Goal: Task Accomplishment & Management: Use online tool/utility

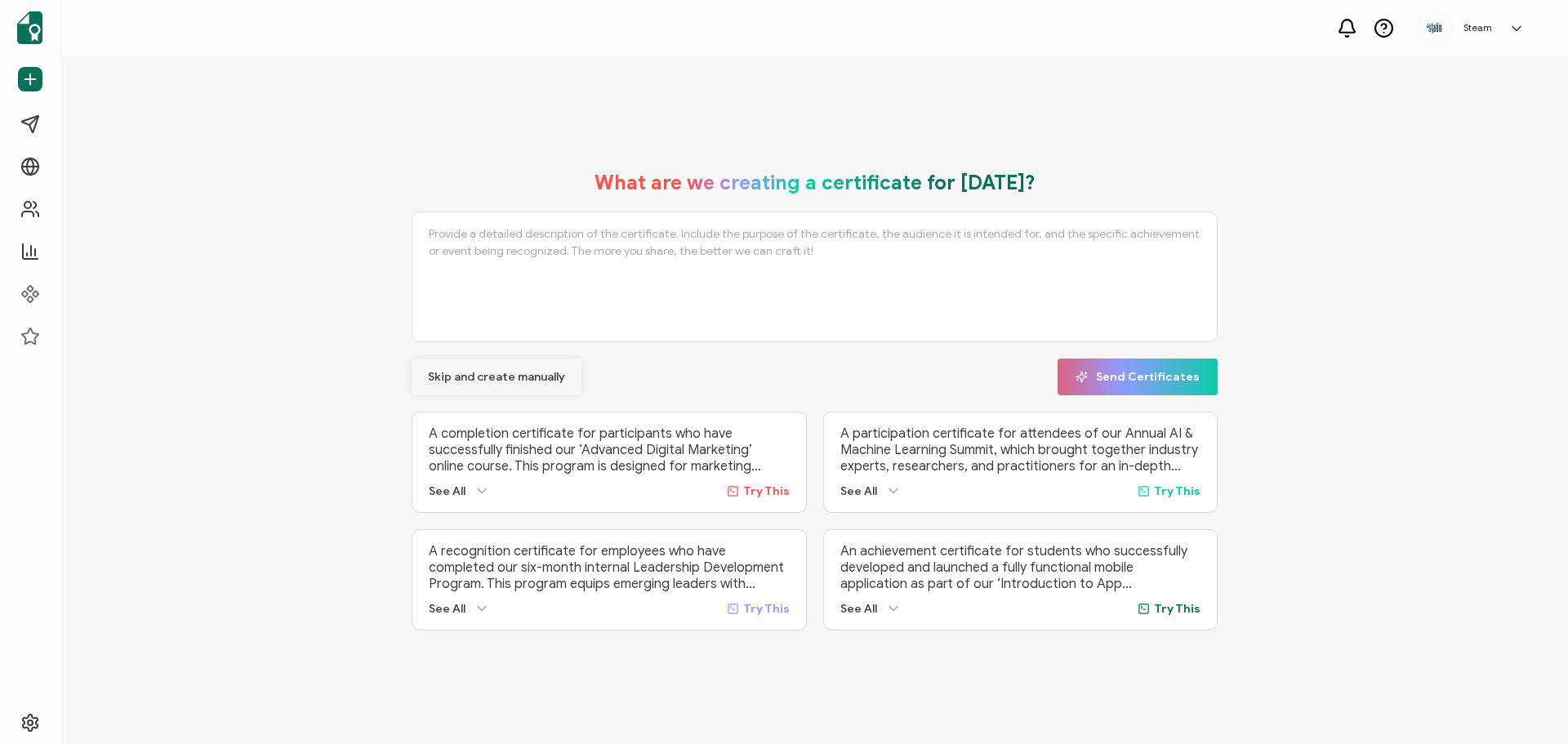
click at [481, 373] on span "Skip and create manually" at bounding box center [497, 377] width 137 height 11
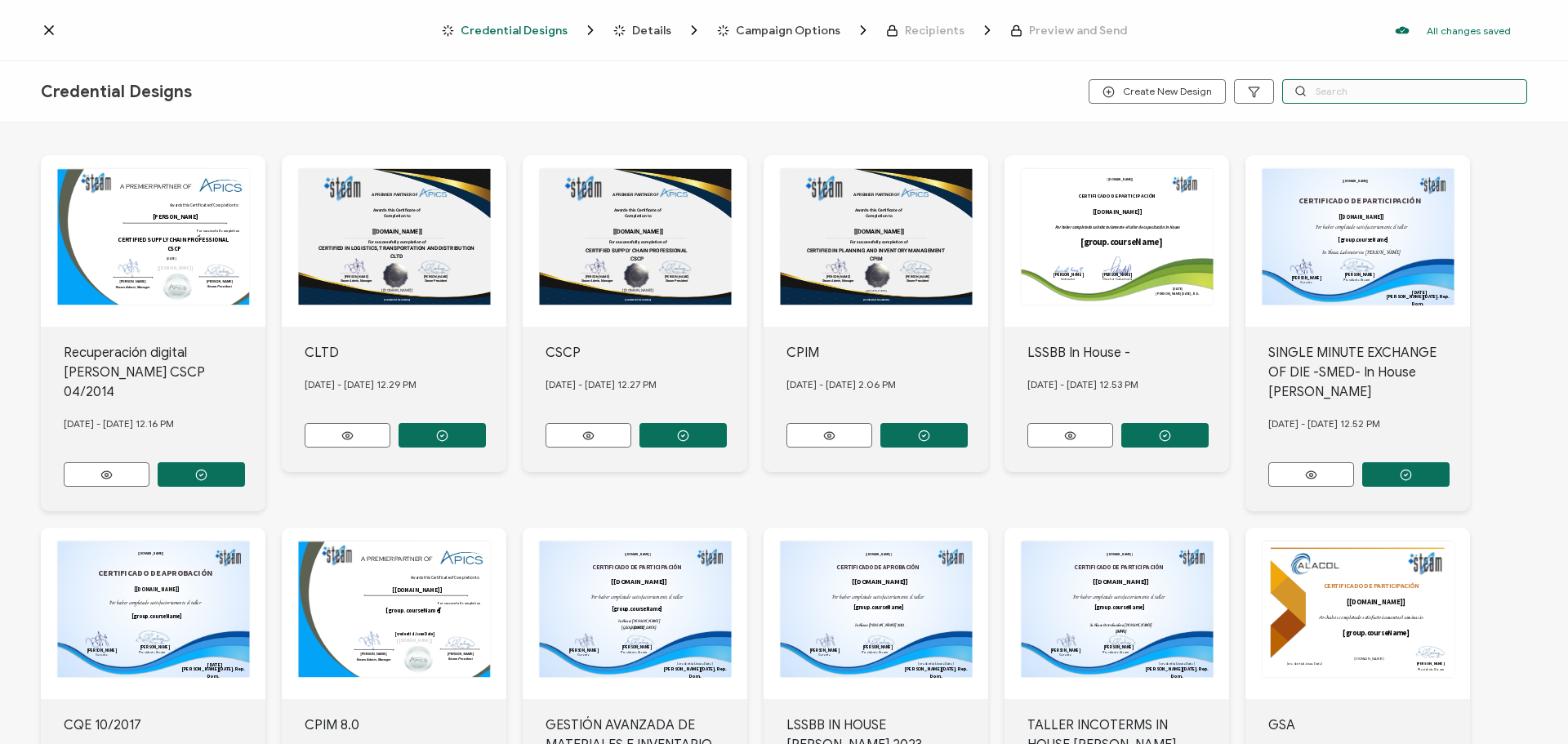
click at [1338, 90] on input "text" at bounding box center [1404, 91] width 245 height 24
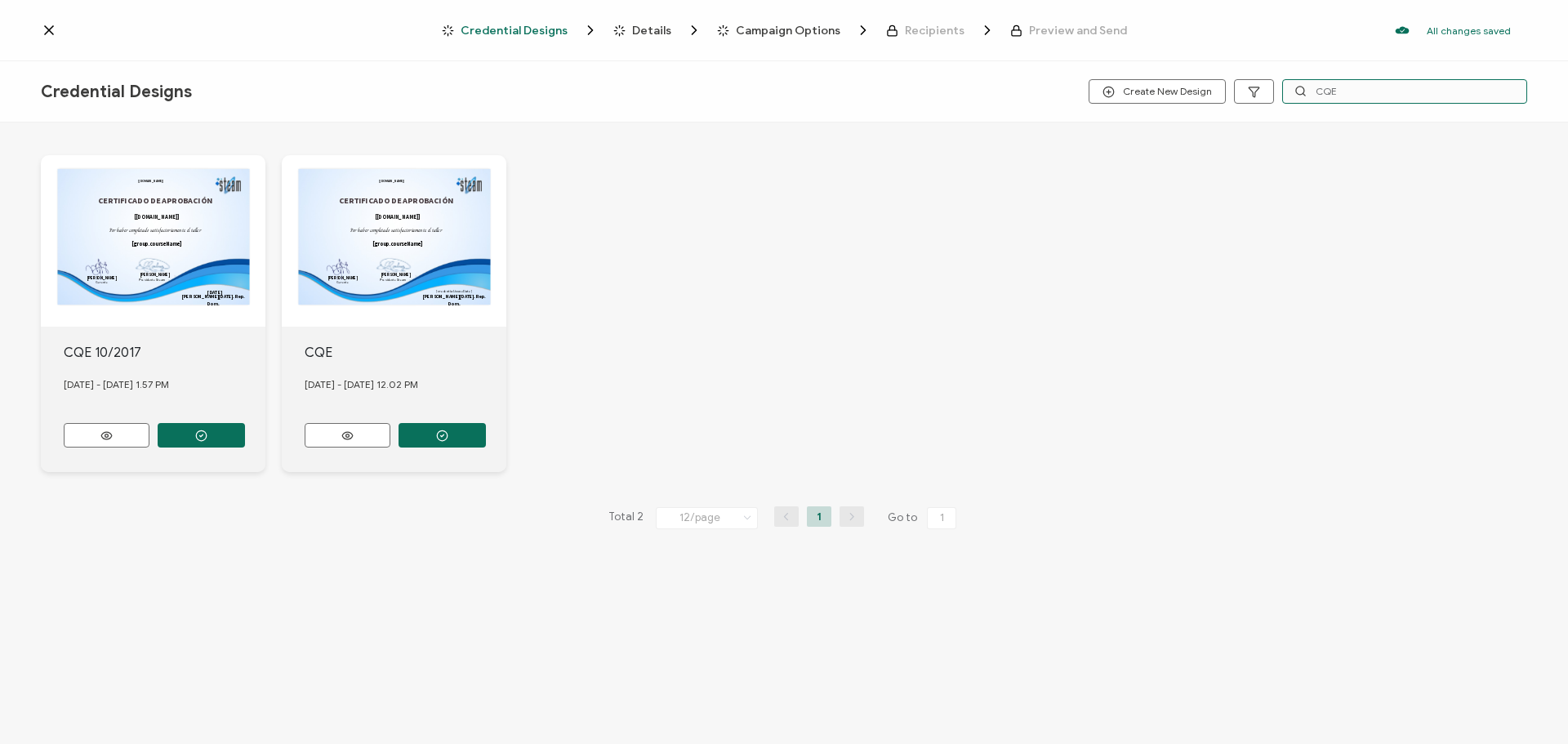
type input "CQE"
click at [394, 192] on div "CERTIFICADO DE APROBACIÓN This box will change accordingly to the corresponding…" at bounding box center [394, 241] width 225 height 171
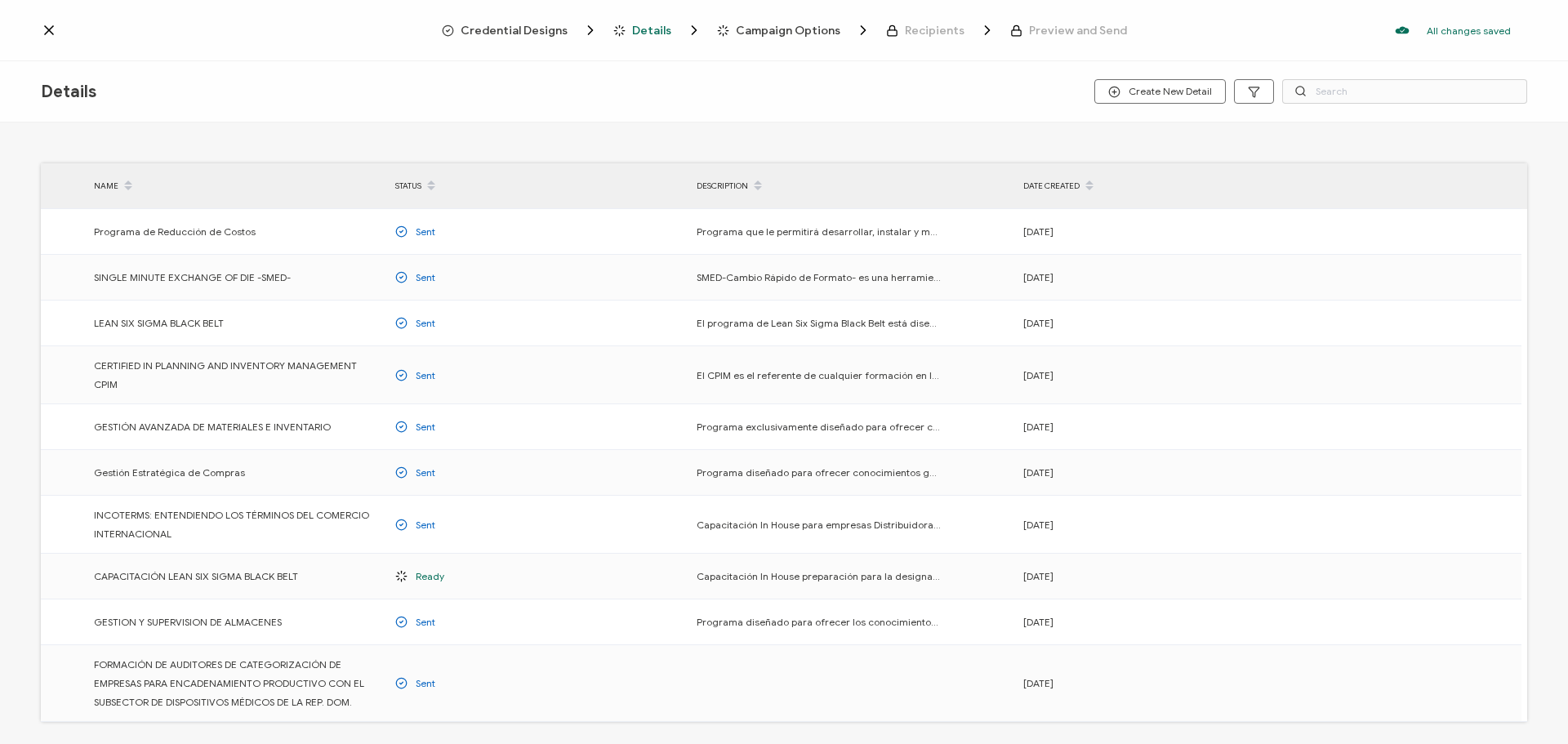
click at [791, 31] on span "Campaign Options" at bounding box center [787, 30] width 104 height 12
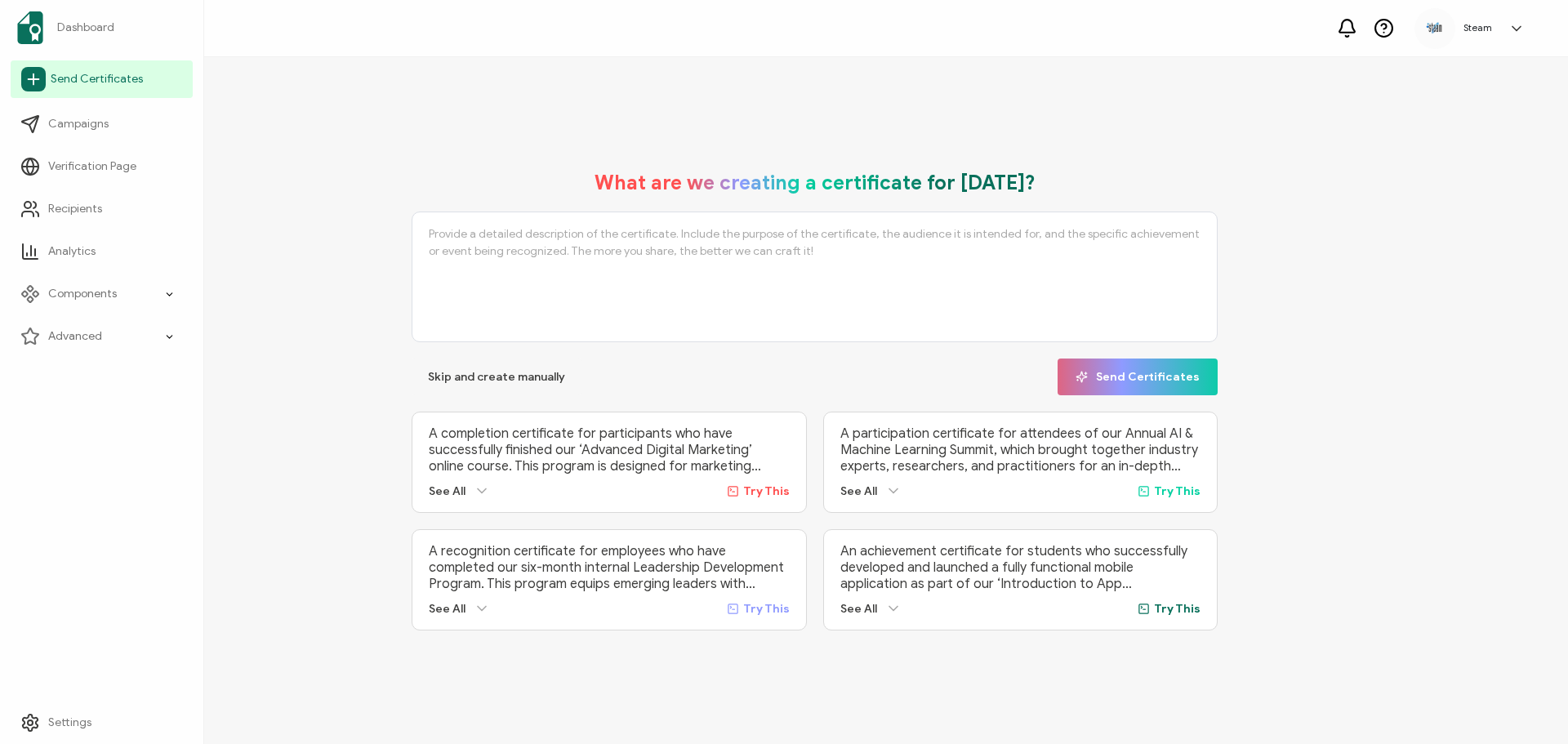
click at [76, 84] on span "Send Certificates" at bounding box center [97, 79] width 92 height 16
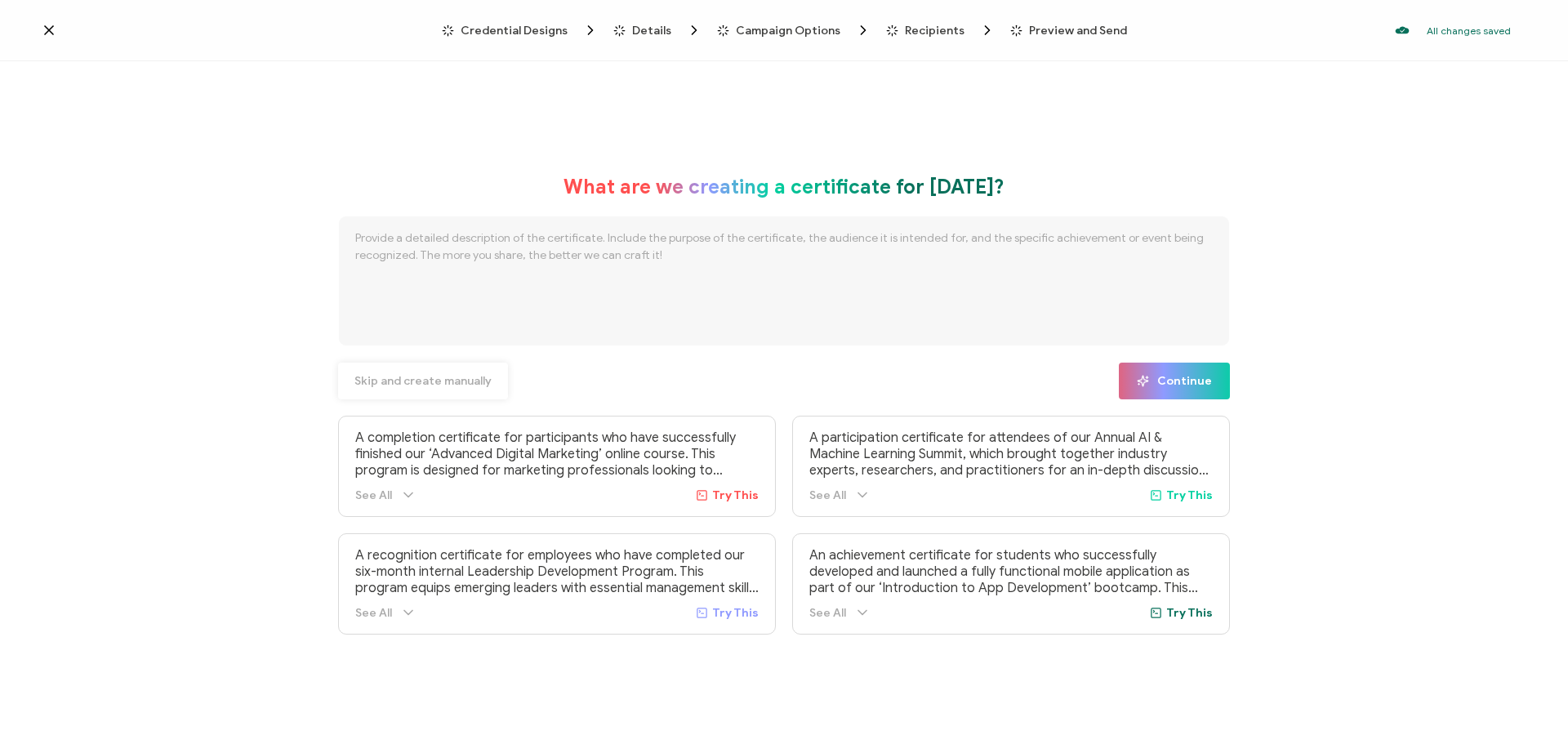
click at [404, 387] on span "Skip and create manually" at bounding box center [423, 381] width 137 height 11
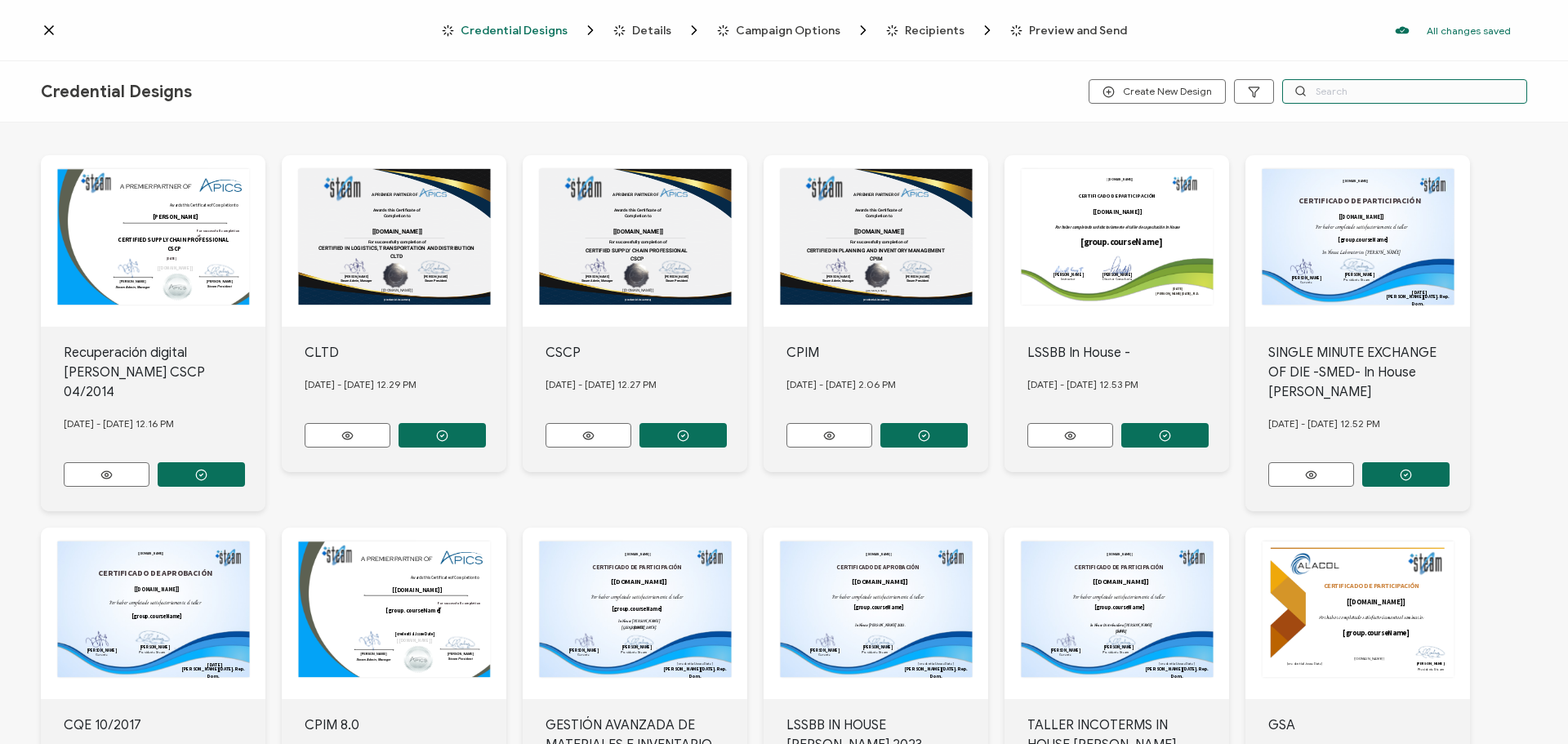
click at [1330, 91] on input "text" at bounding box center [1404, 91] width 245 height 24
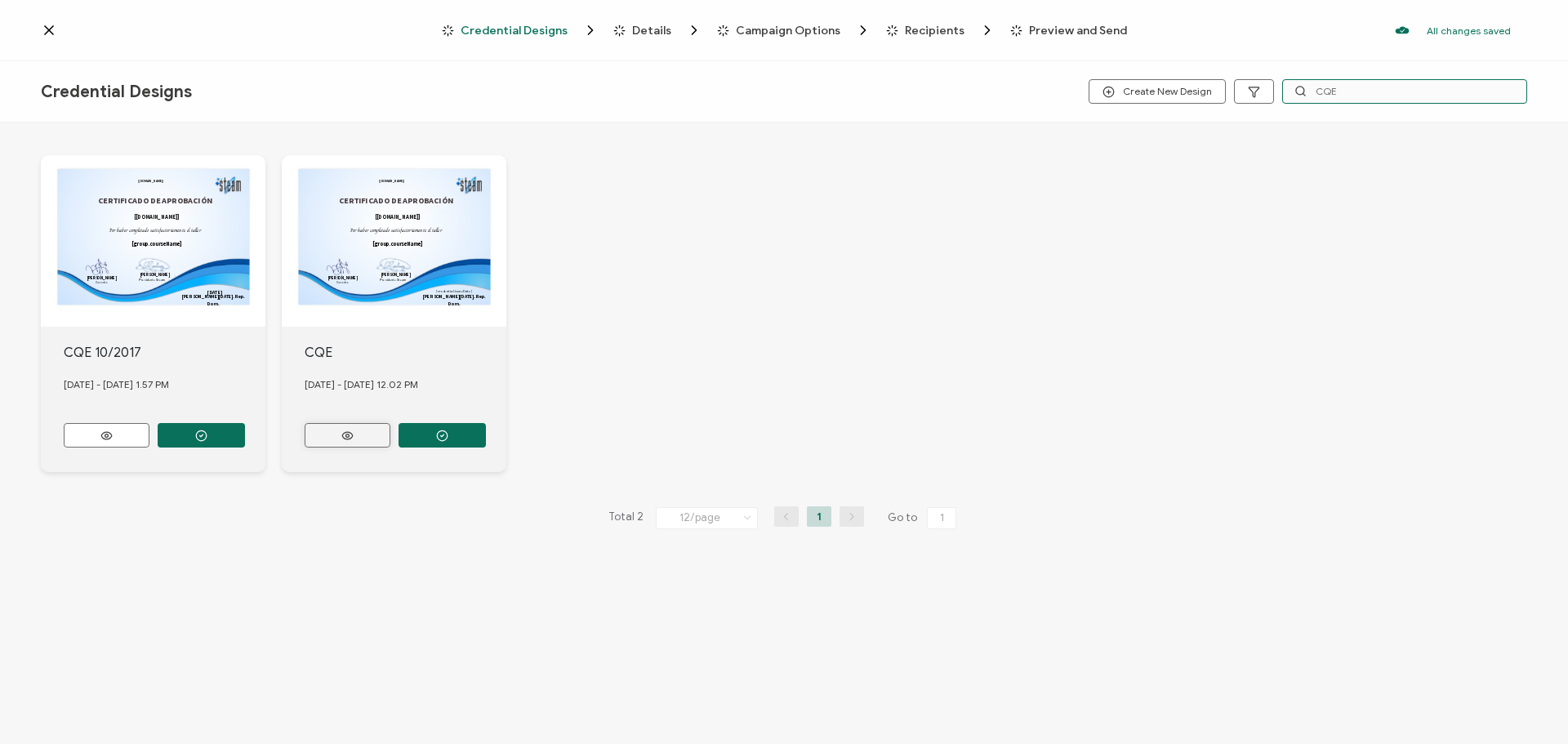
type input "CQE"
click at [348, 434] on circle at bounding box center [346, 435] width 3 height 3
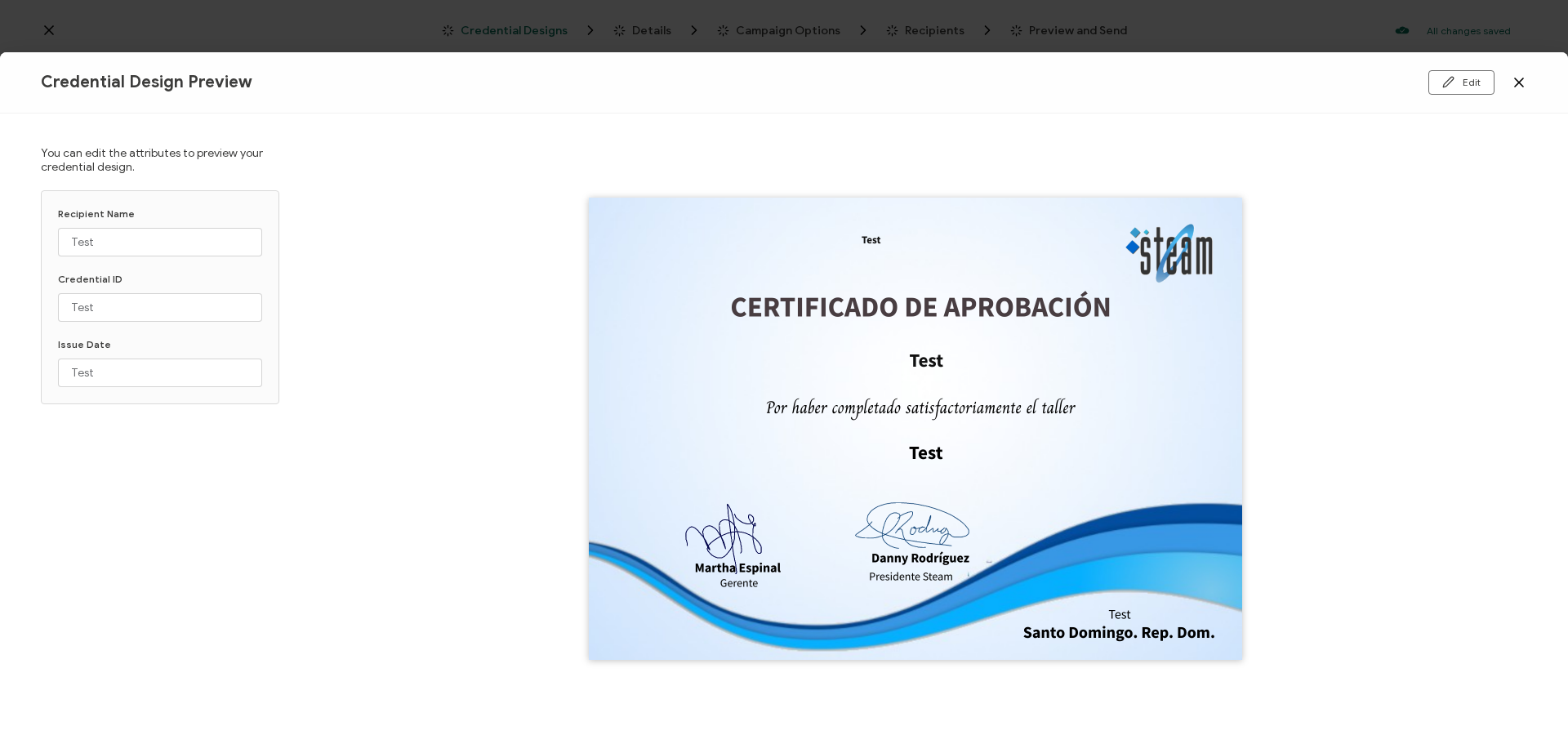
click at [1515, 82] on icon at bounding box center [1518, 82] width 16 height 16
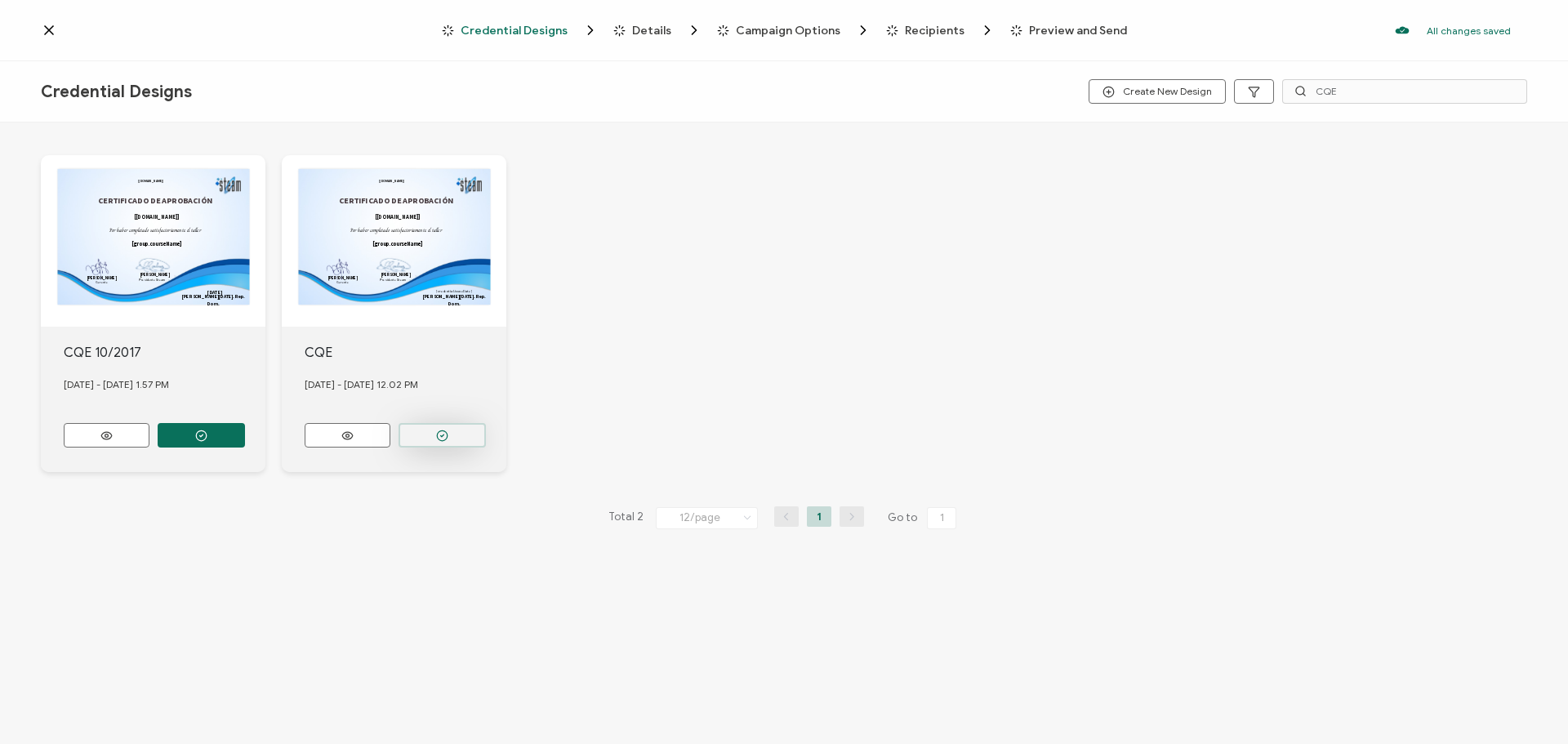
click at [451, 430] on button "button" at bounding box center [442, 435] width 87 height 24
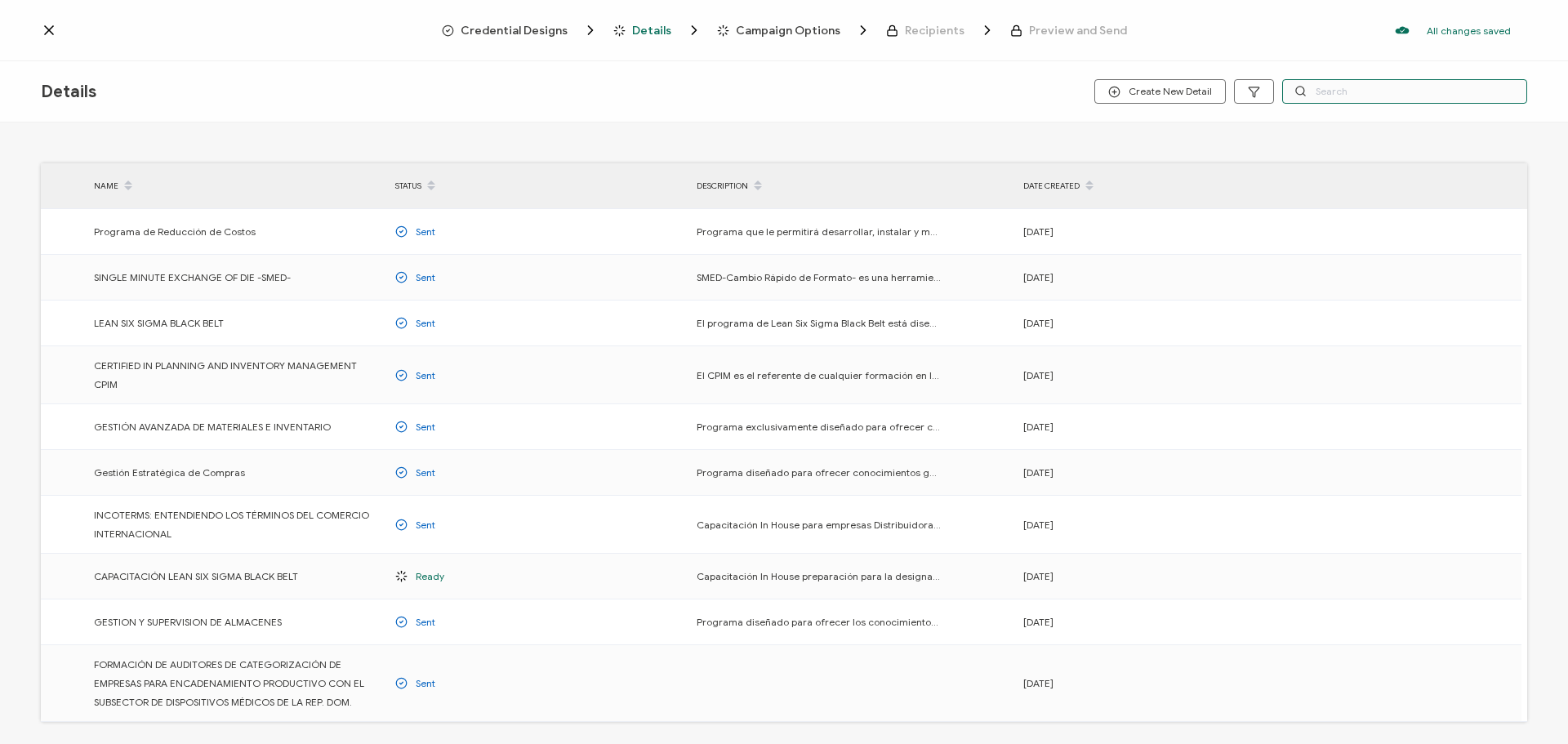
click at [1340, 89] on input "text" at bounding box center [1404, 91] width 245 height 24
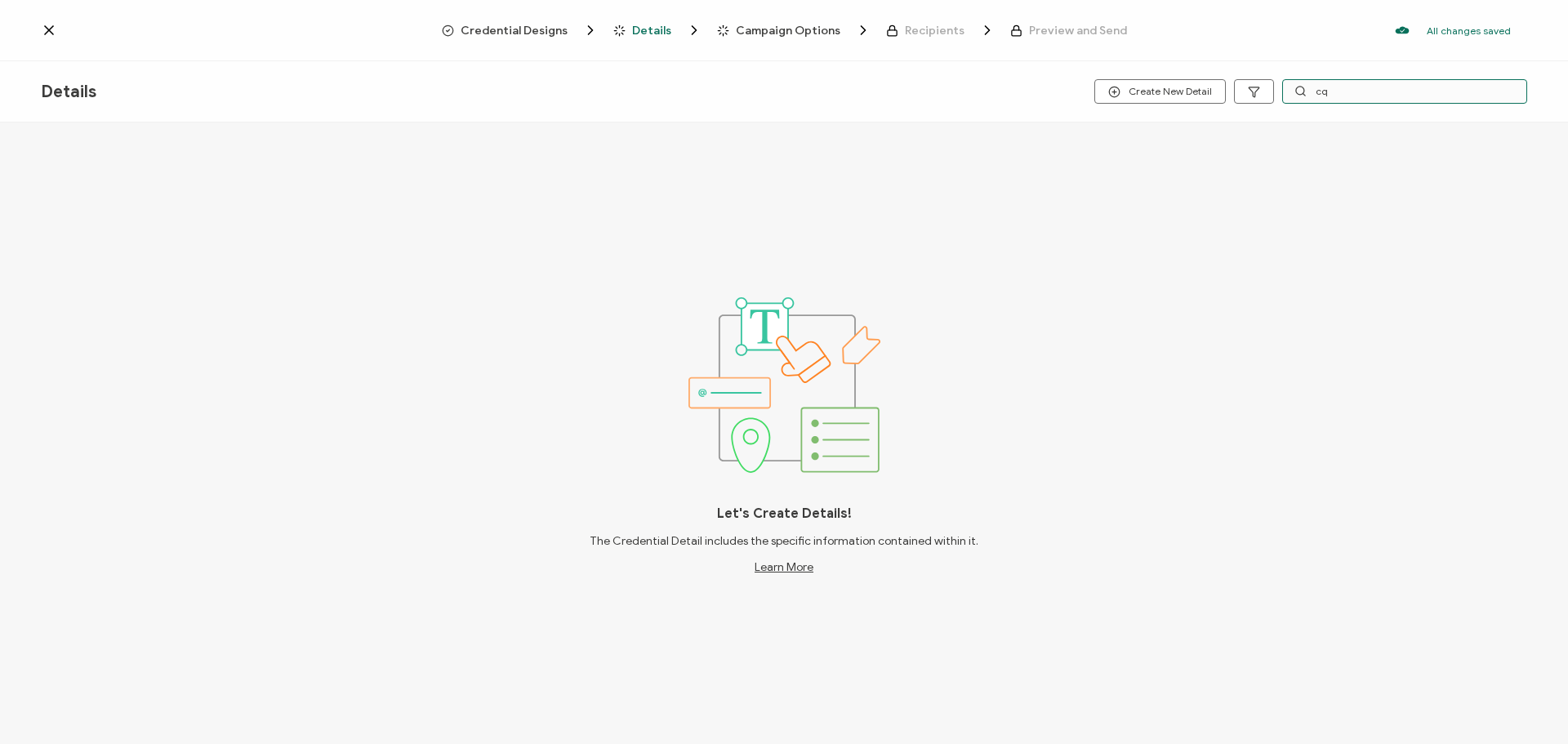
type input "c"
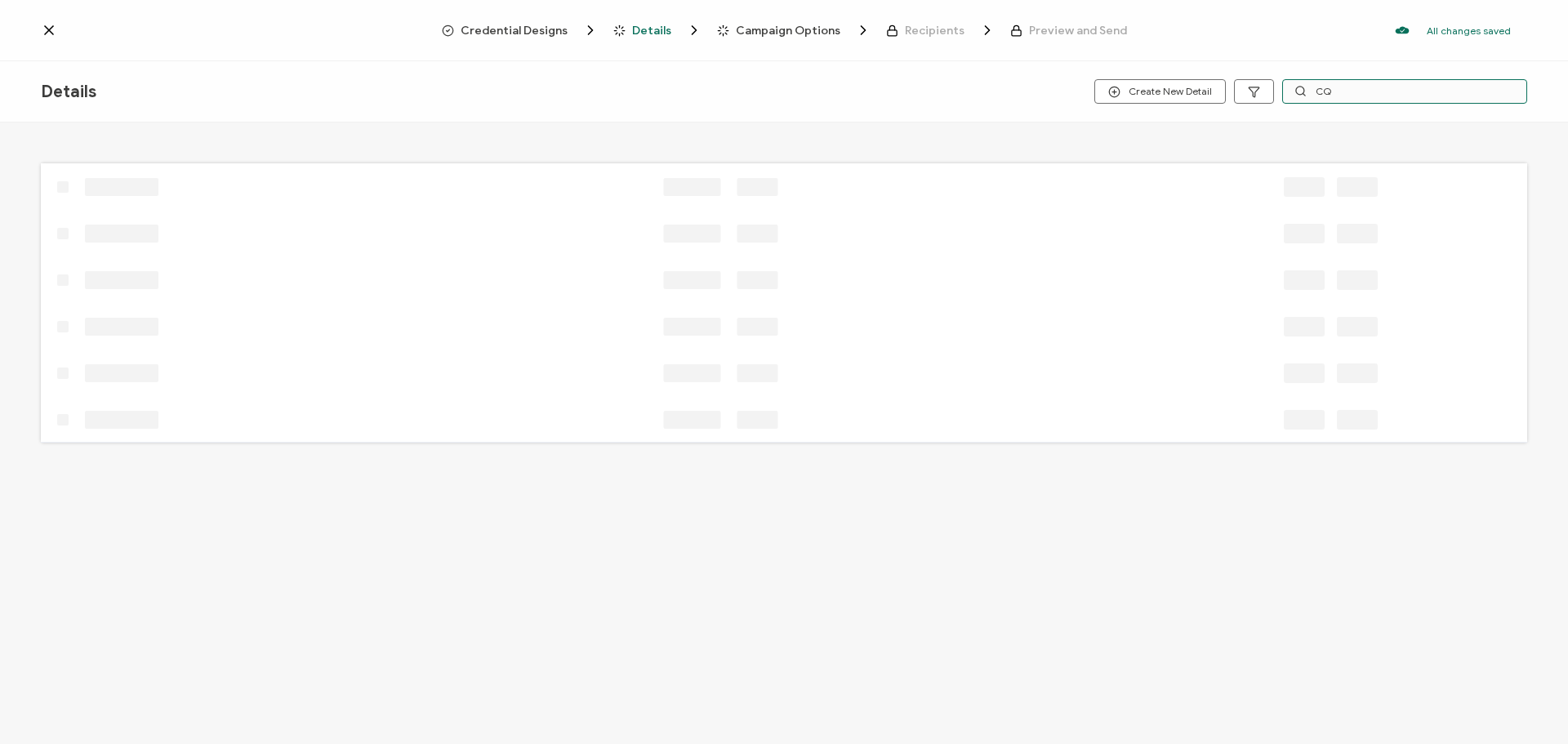
type input "CQE"
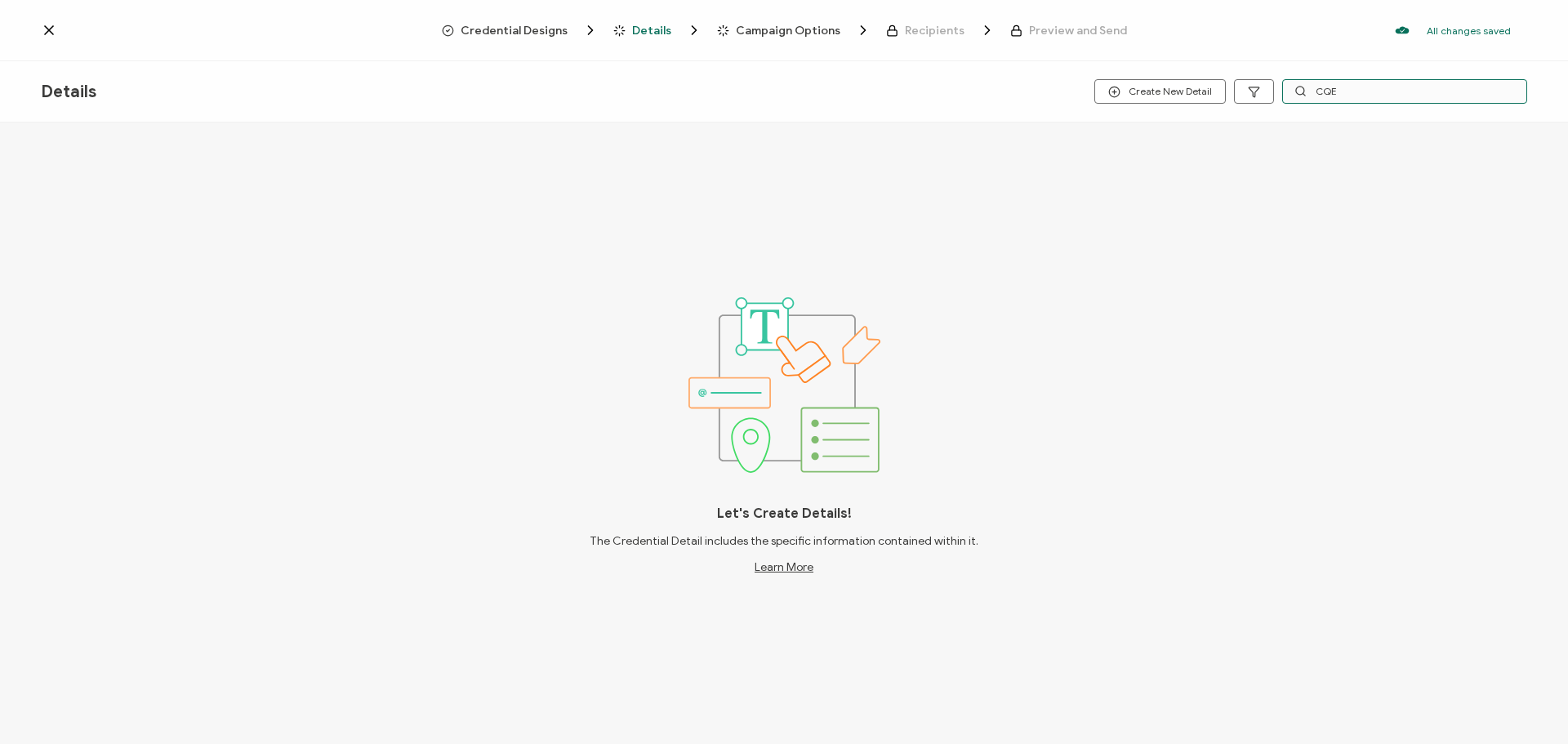
click at [1337, 94] on input "CQE" at bounding box center [1404, 91] width 245 height 24
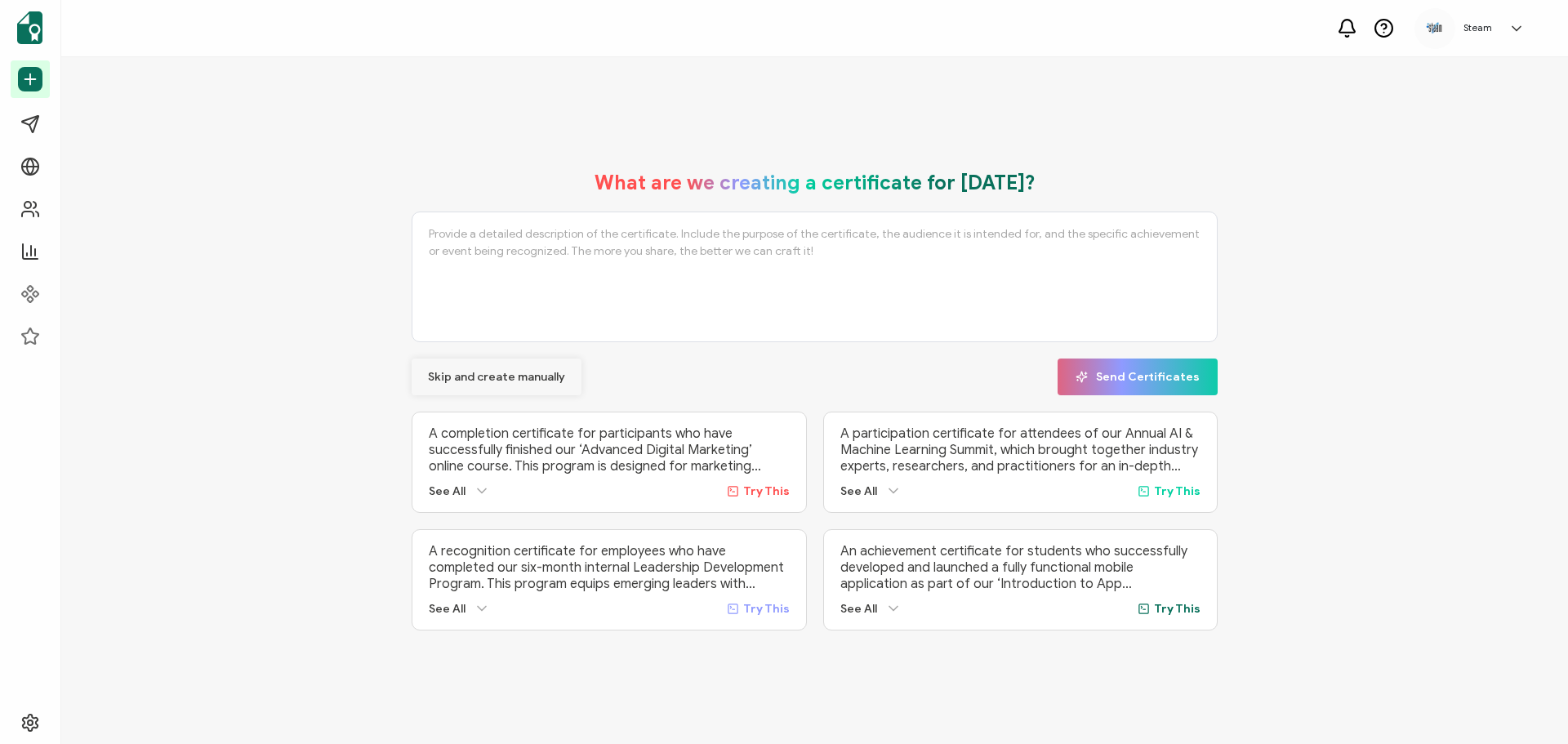
click at [494, 372] on span "Skip and create manually" at bounding box center [497, 377] width 137 height 11
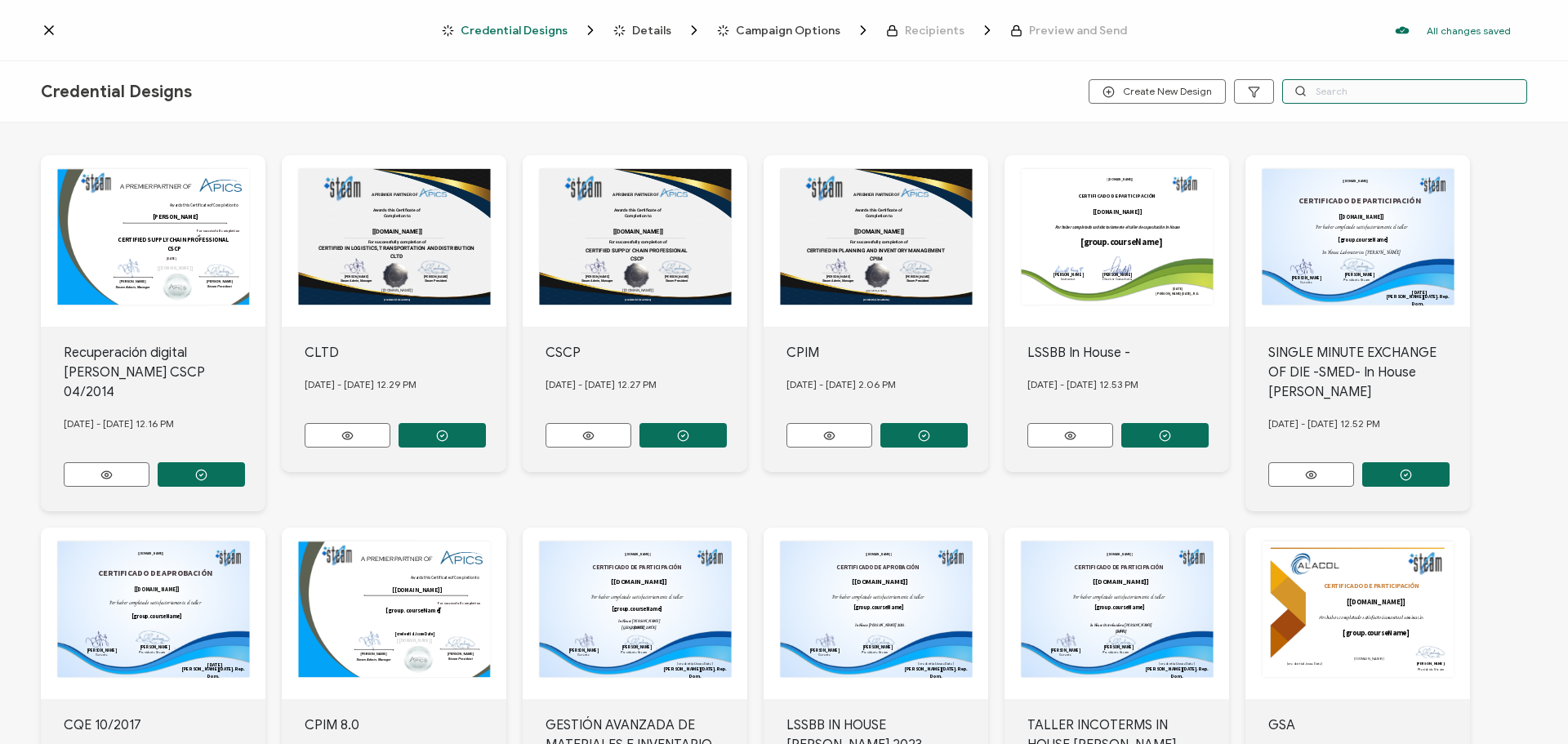
click at [1311, 96] on input "text" at bounding box center [1404, 91] width 245 height 24
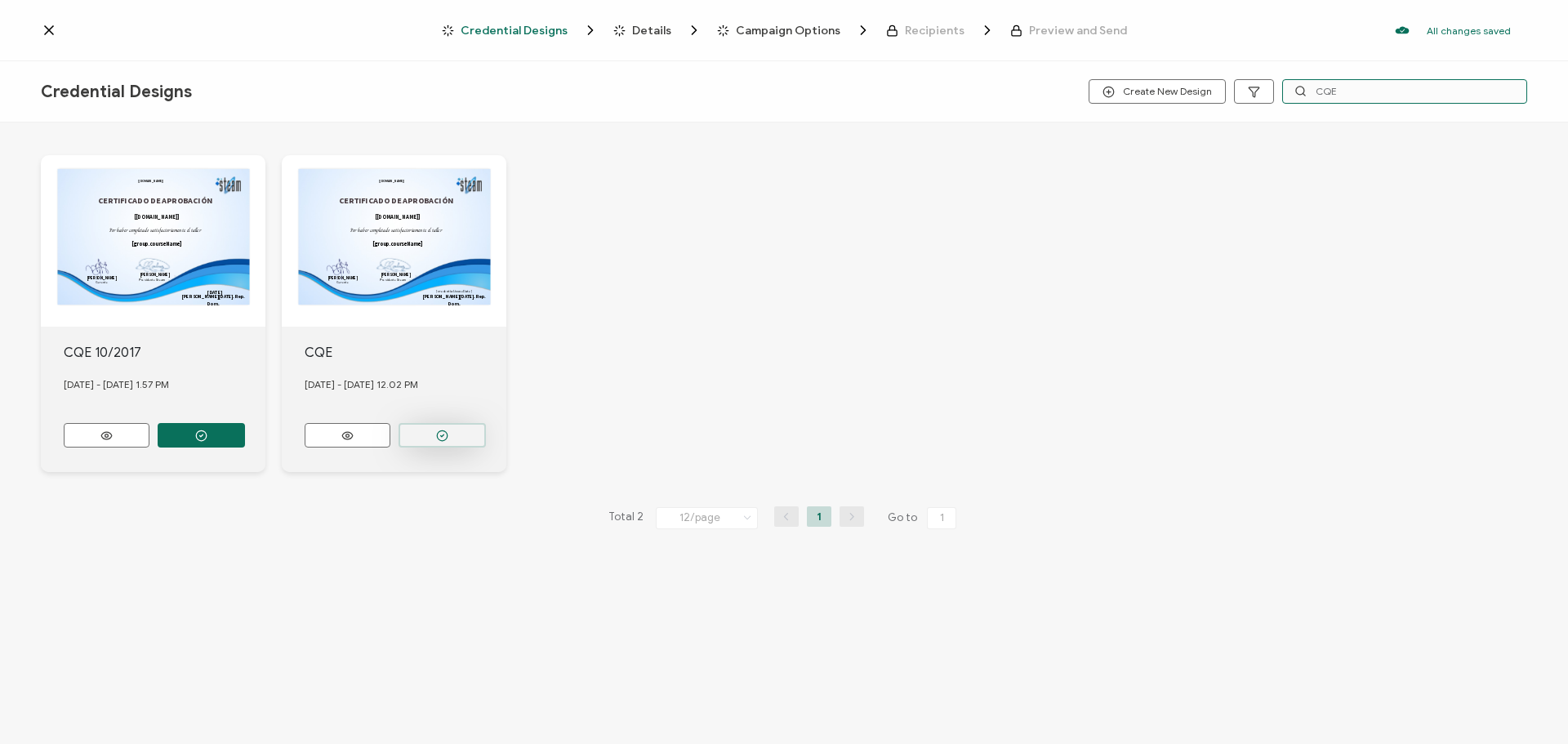
type input "CQE"
click at [424, 430] on button "button" at bounding box center [442, 435] width 87 height 24
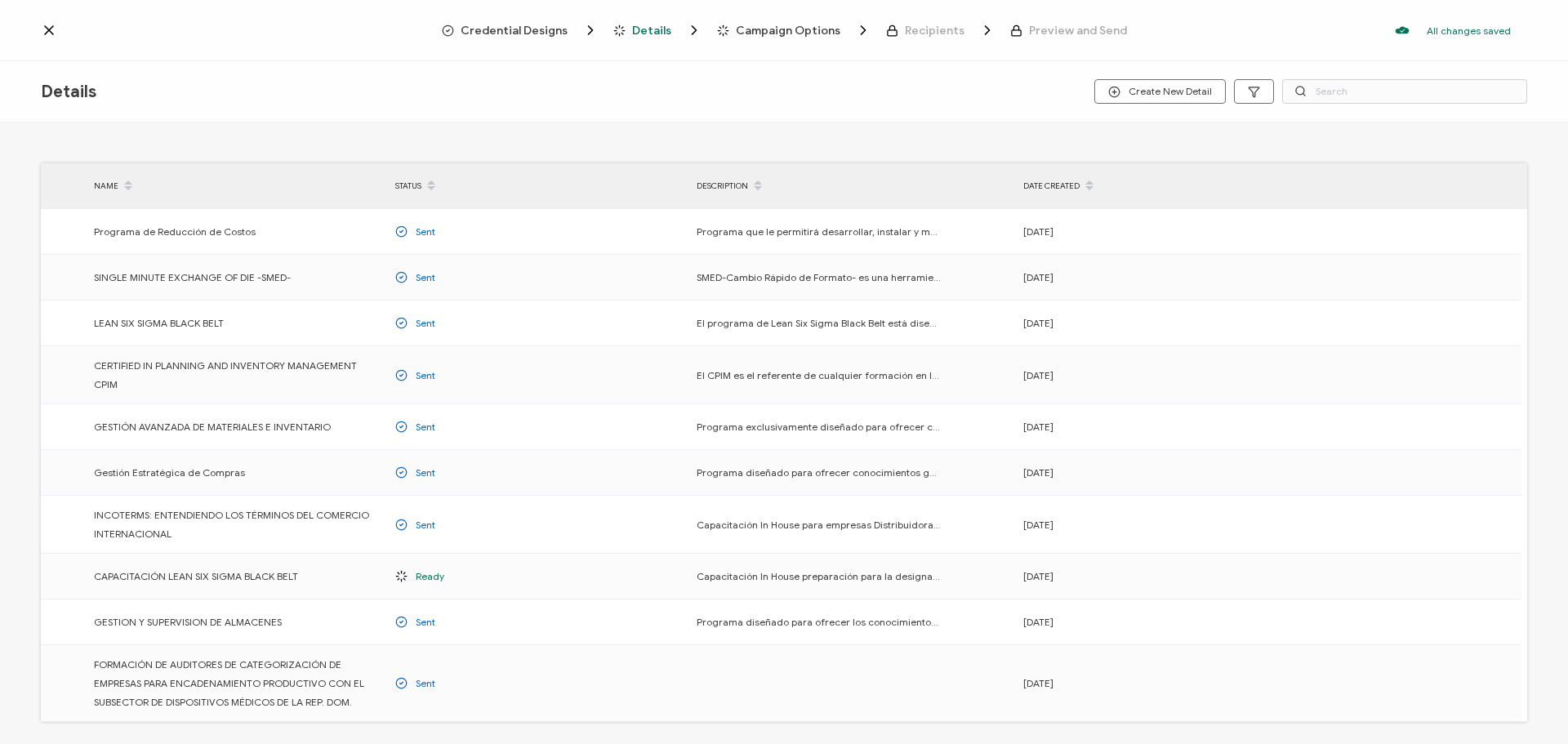
click at [125, 188] on icon at bounding box center [128, 190] width 8 height 8
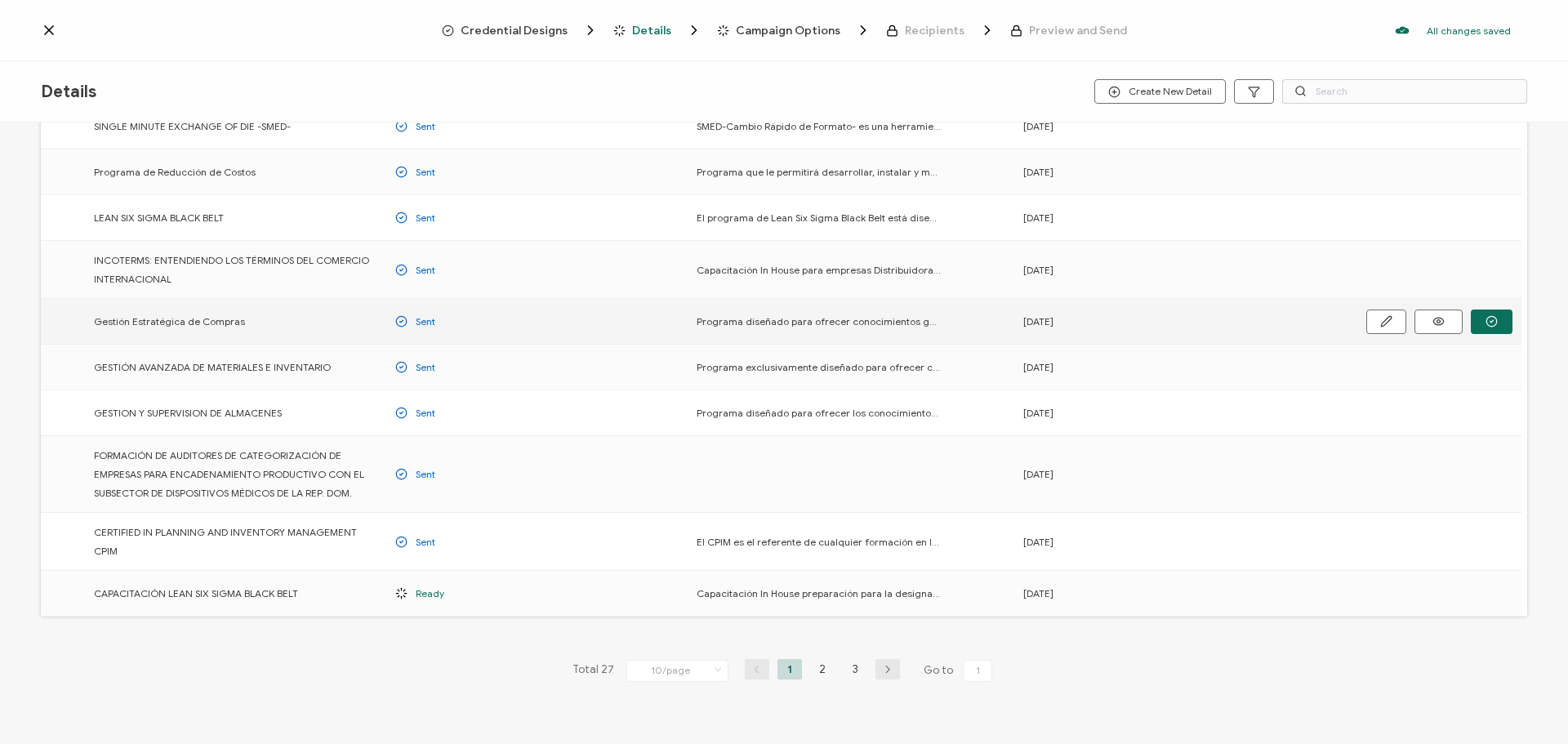
scroll to position [119, 0]
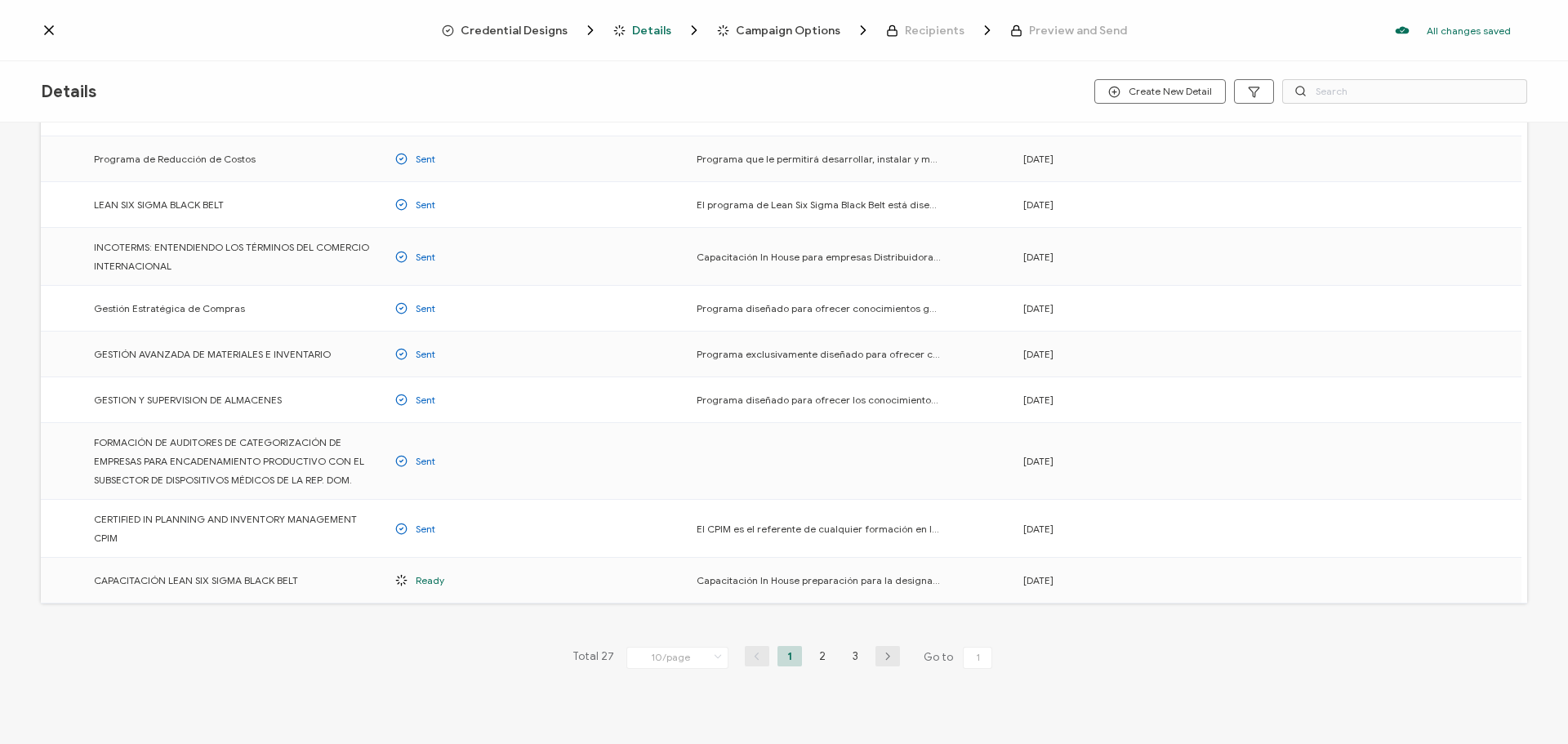
click at [710, 648] on icon at bounding box center [718, 657] width 16 height 18
click at [660, 574] on span "50/page" at bounding box center [659, 573] width 40 height 12
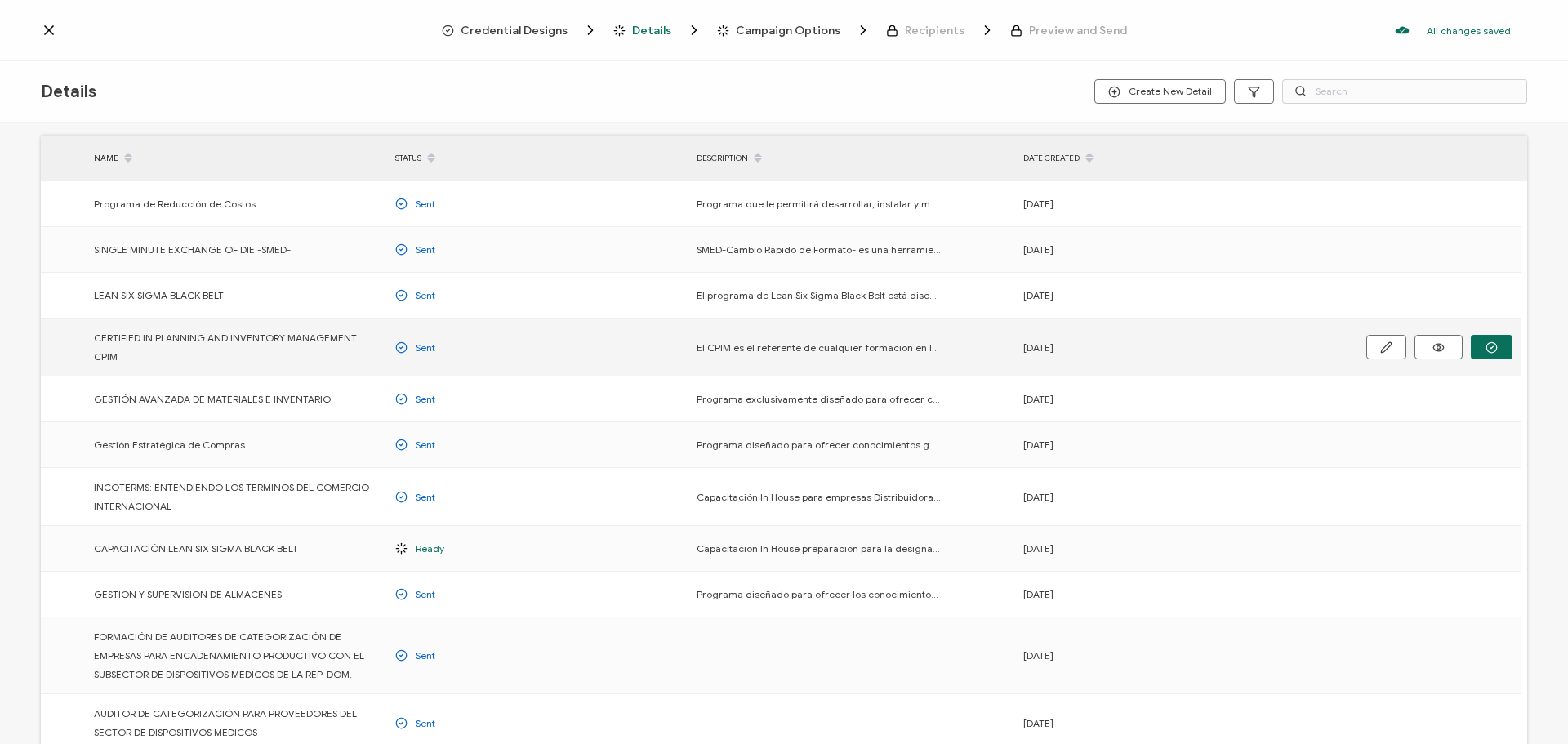
scroll to position [0, 0]
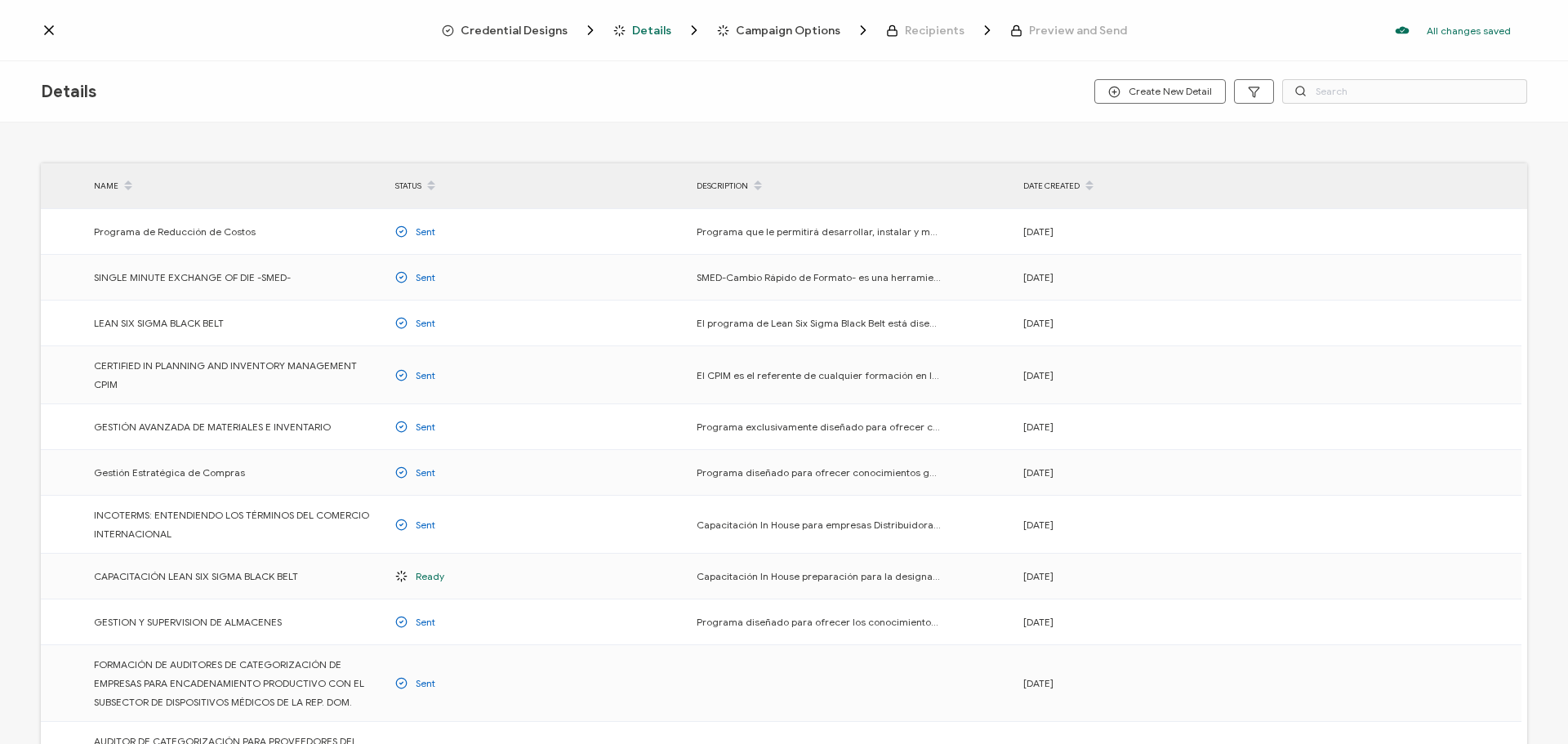
click at [125, 188] on icon at bounding box center [128, 190] width 8 height 8
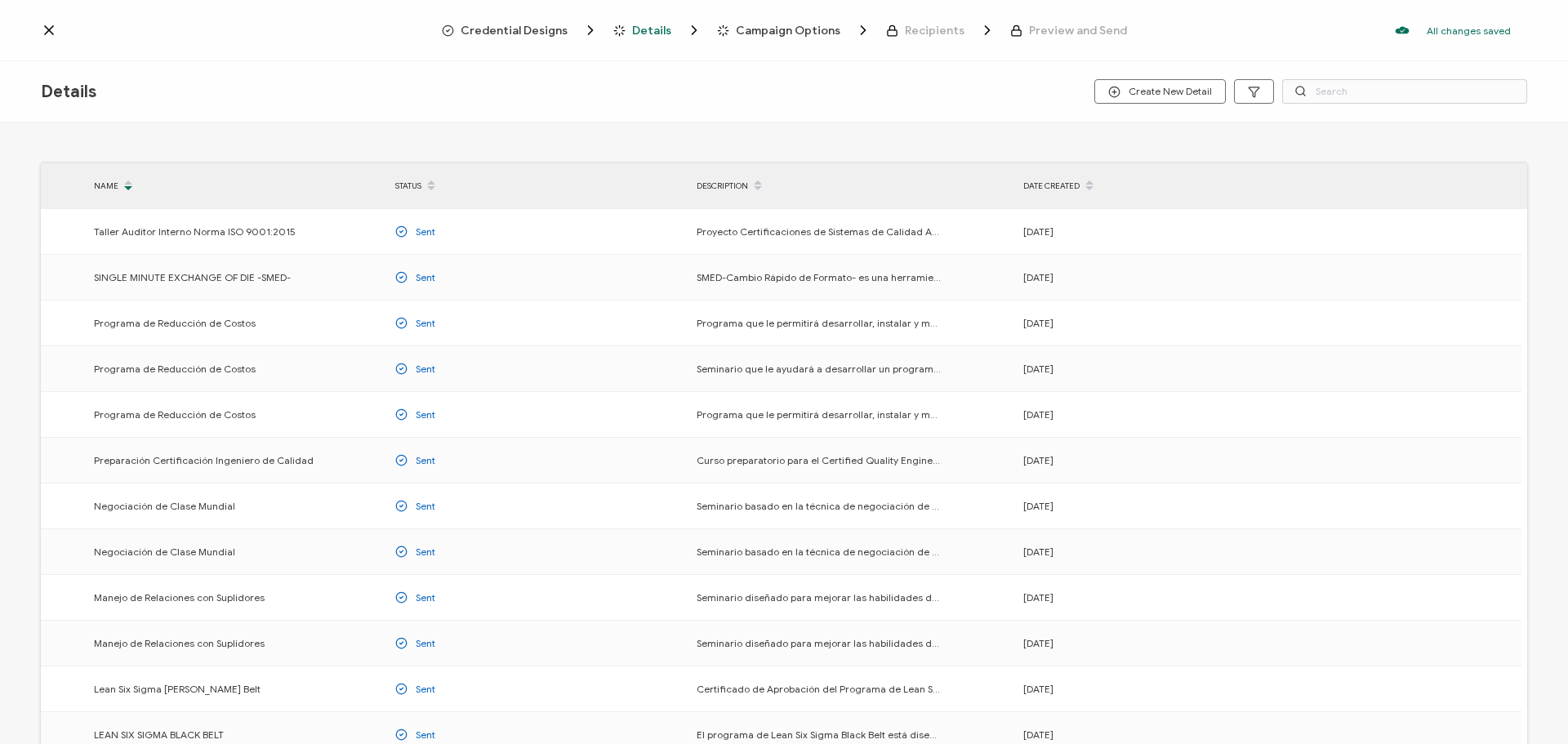
click at [125, 188] on icon at bounding box center [128, 190] width 8 height 8
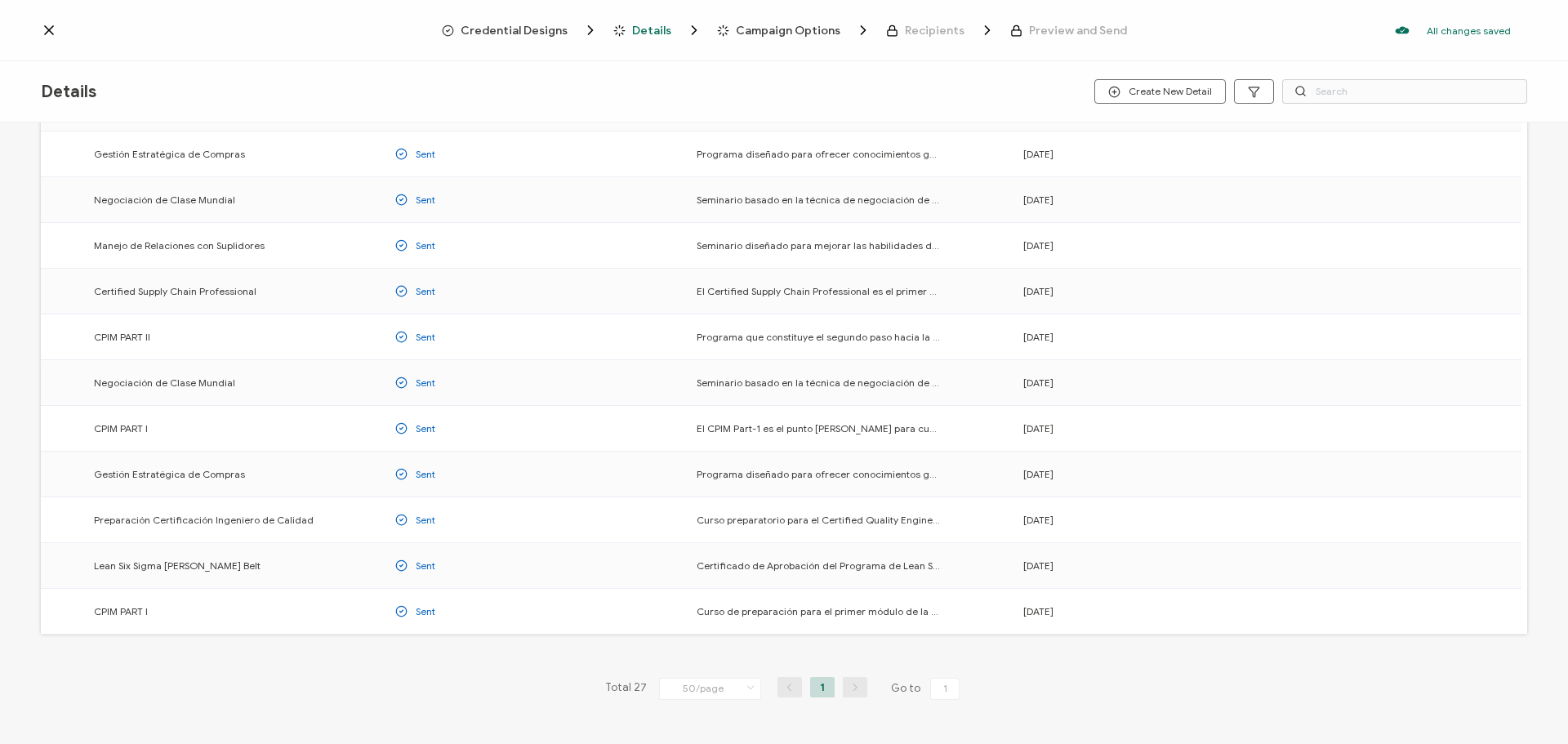
scroll to position [898, 0]
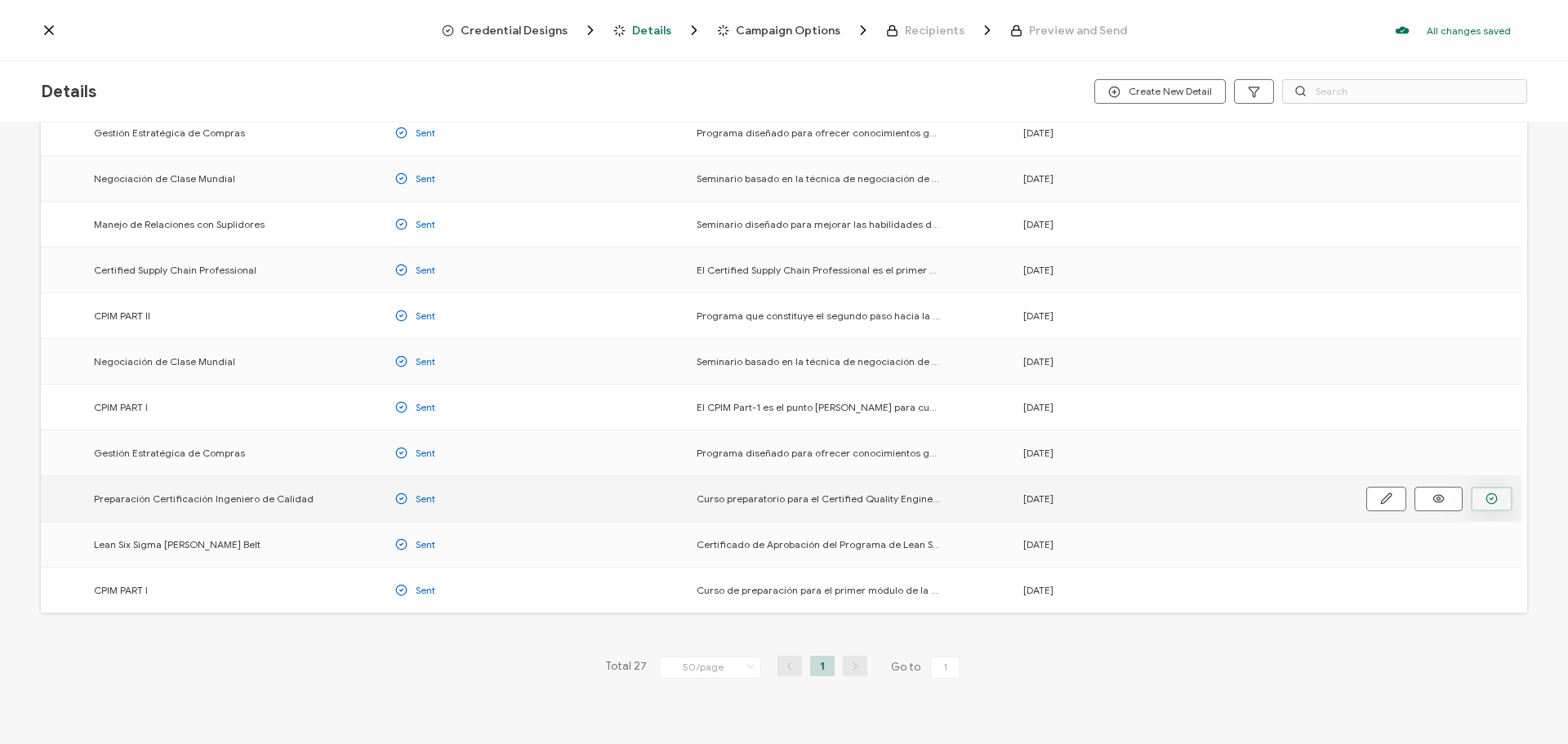
click at [1493, 498] on icon "button" at bounding box center [1492, 499] width 3 height 3
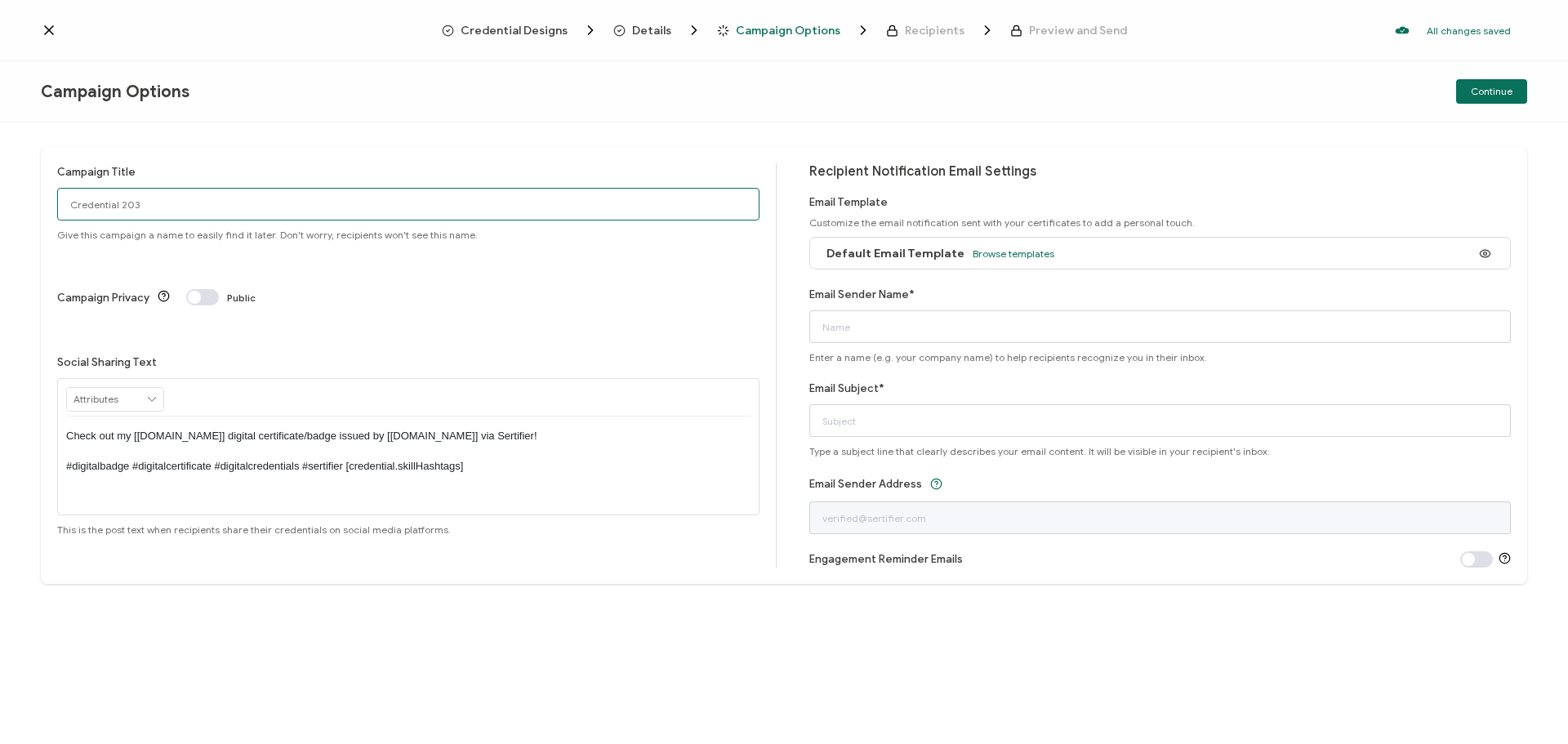
click at [151, 202] on input "Credential 203" at bounding box center [408, 204] width 703 height 33
type input "C"
type input "c"
type input "CQE 07/2025"
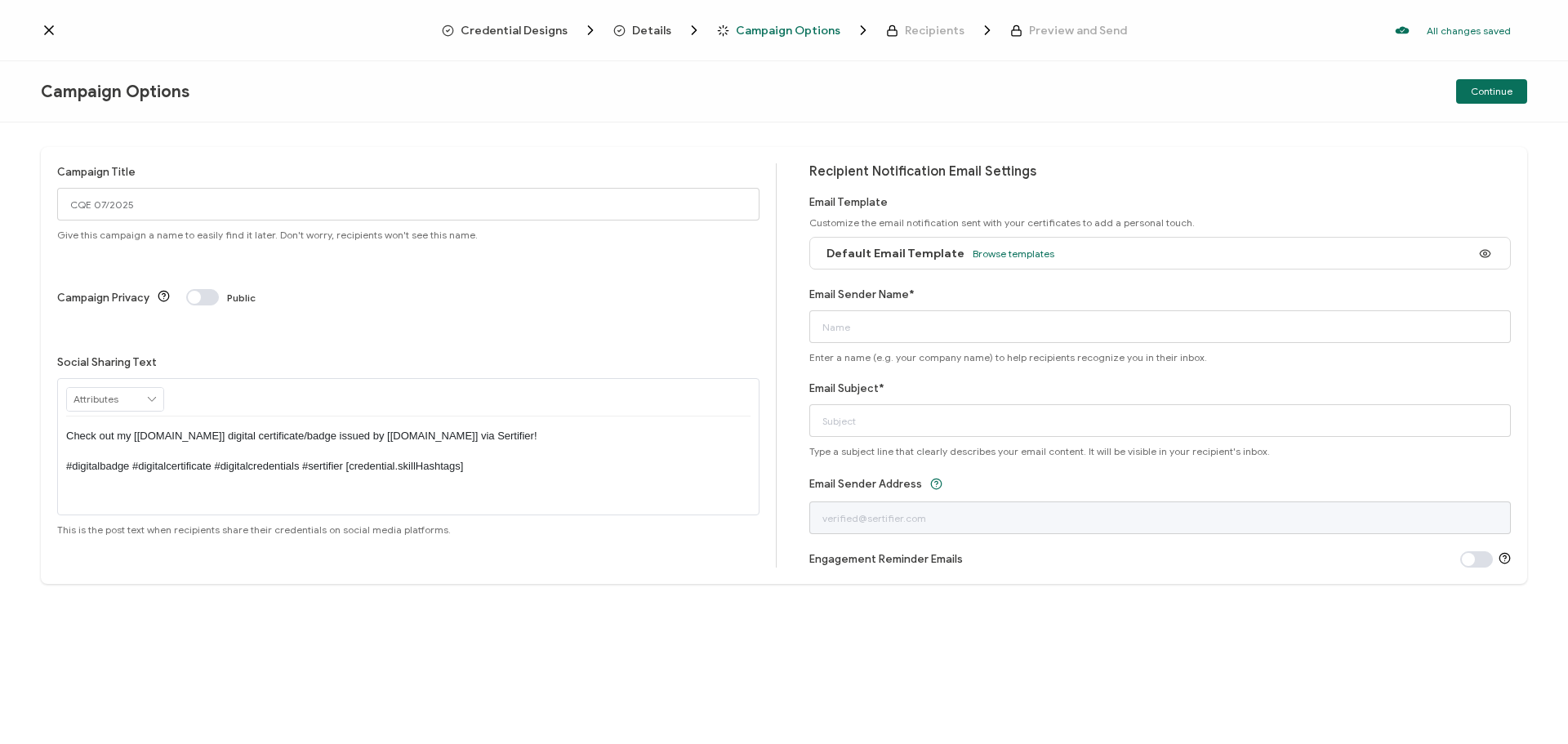
click at [189, 289] on span at bounding box center [202, 296] width 33 height 16
click at [202, 289] on span at bounding box center [202, 296] width 33 height 16
click at [851, 325] on input "Email Sender Name*" at bounding box center [1160, 326] width 703 height 33
type input "s"
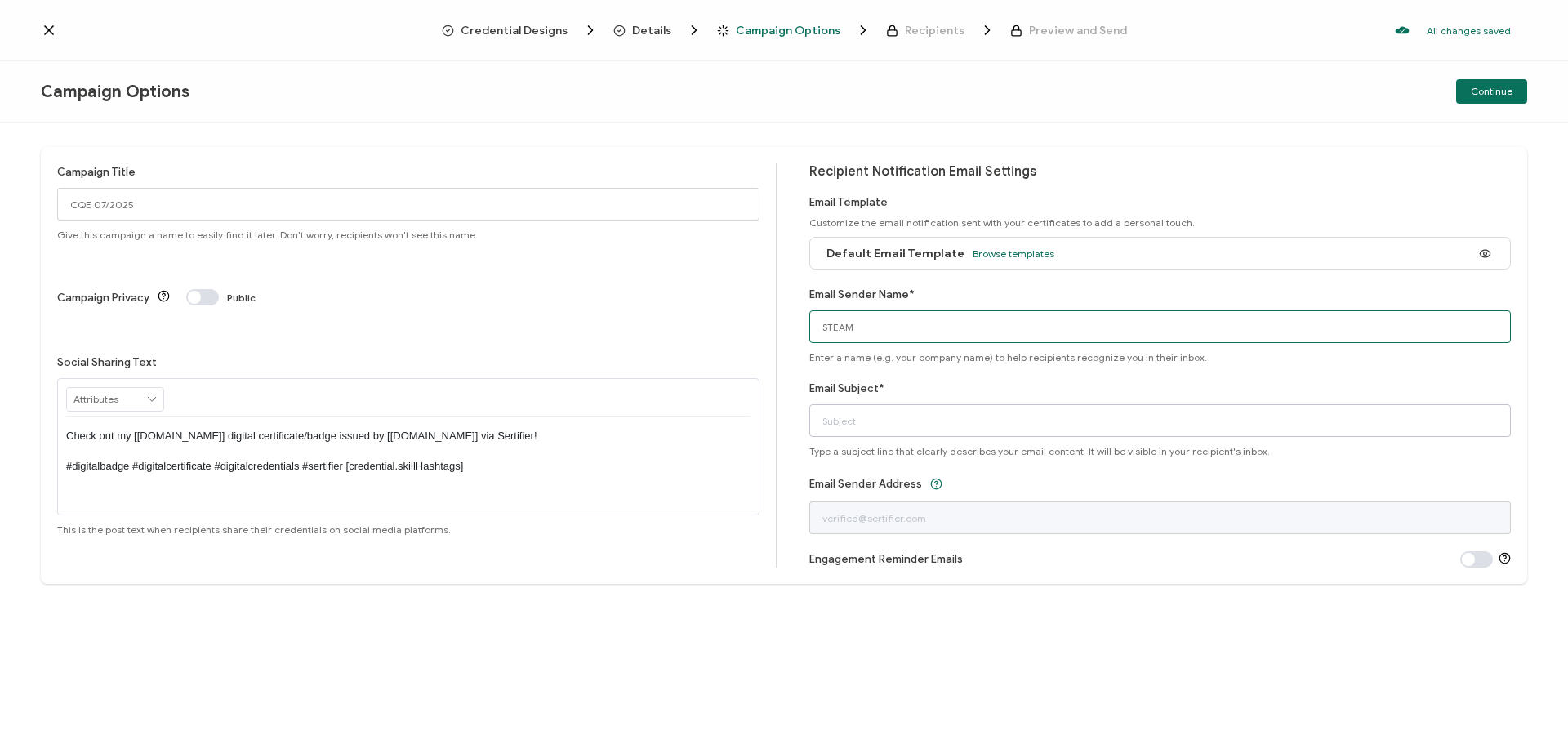
type input "STEAM"
click at [838, 424] on input "Email Subject*" at bounding box center [1160, 420] width 703 height 33
type input "Visualice y comparta su certificado digital CQE -STEAM"
click at [1503, 92] on span "Continue" at bounding box center [1492, 91] width 41 height 9
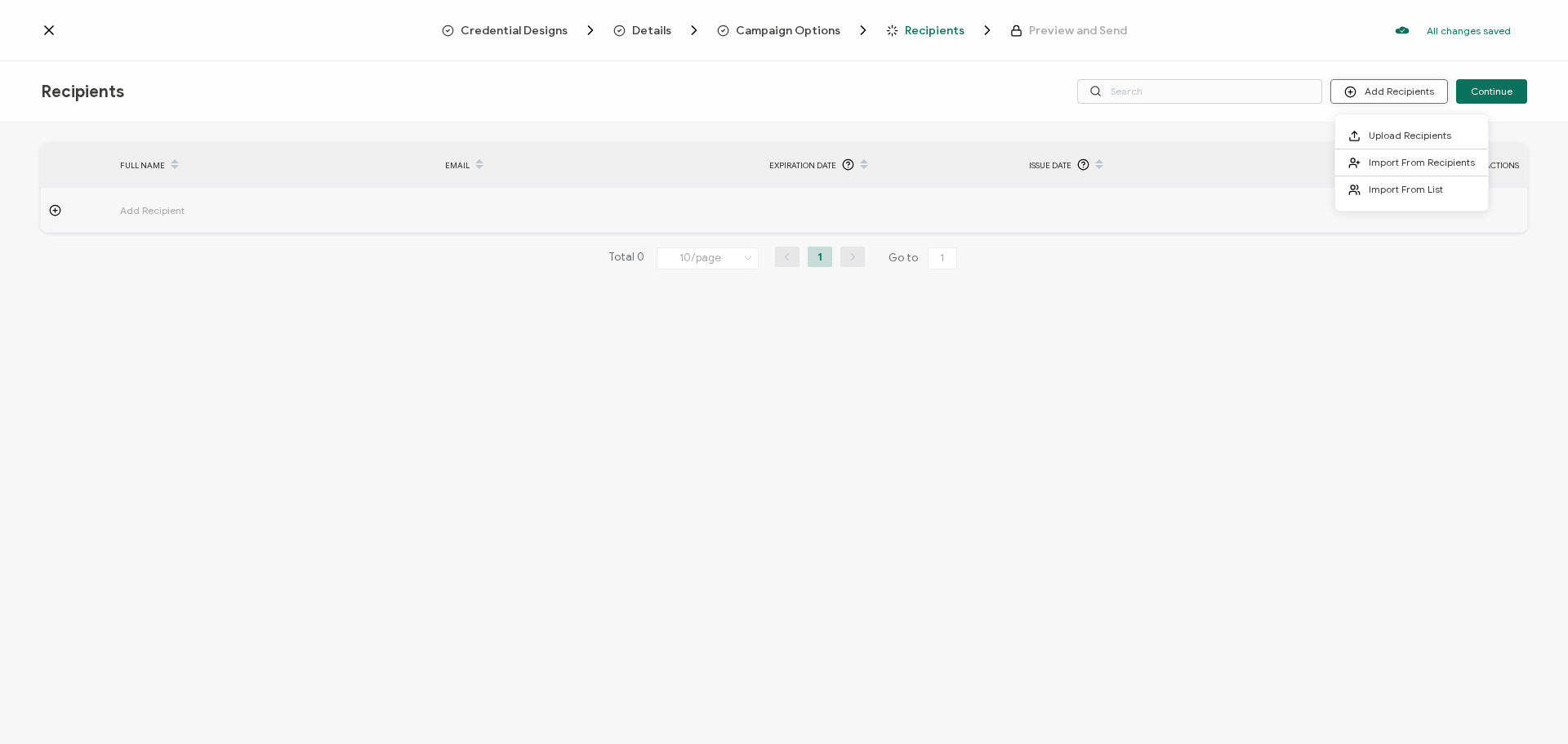
click at [1406, 87] on button "Add Recipients" at bounding box center [1388, 91] width 118 height 24
click at [1390, 138] on span "Upload Recipients" at bounding box center [1410, 135] width 83 height 12
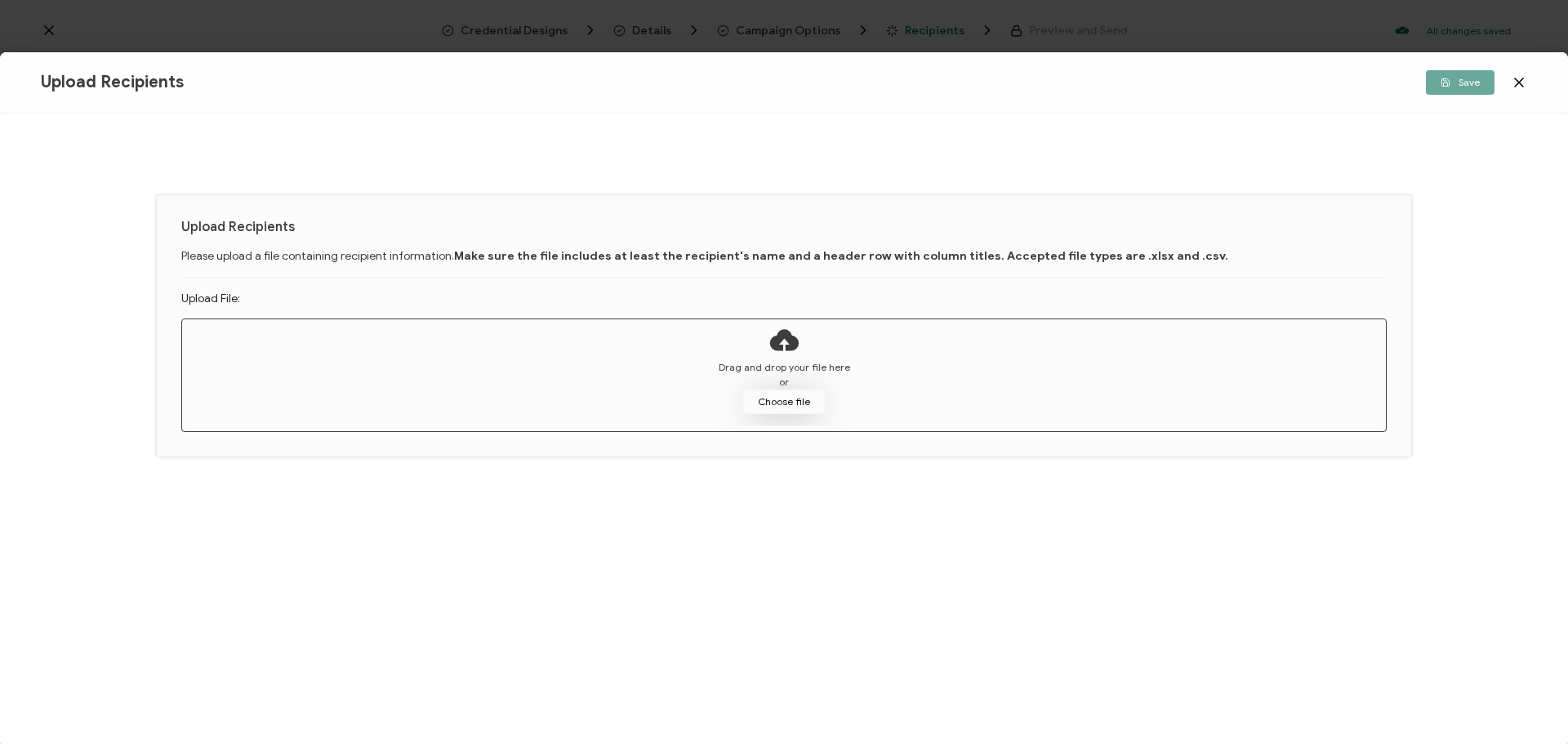
click at [796, 410] on button "Choose file" at bounding box center [784, 402] width 82 height 24
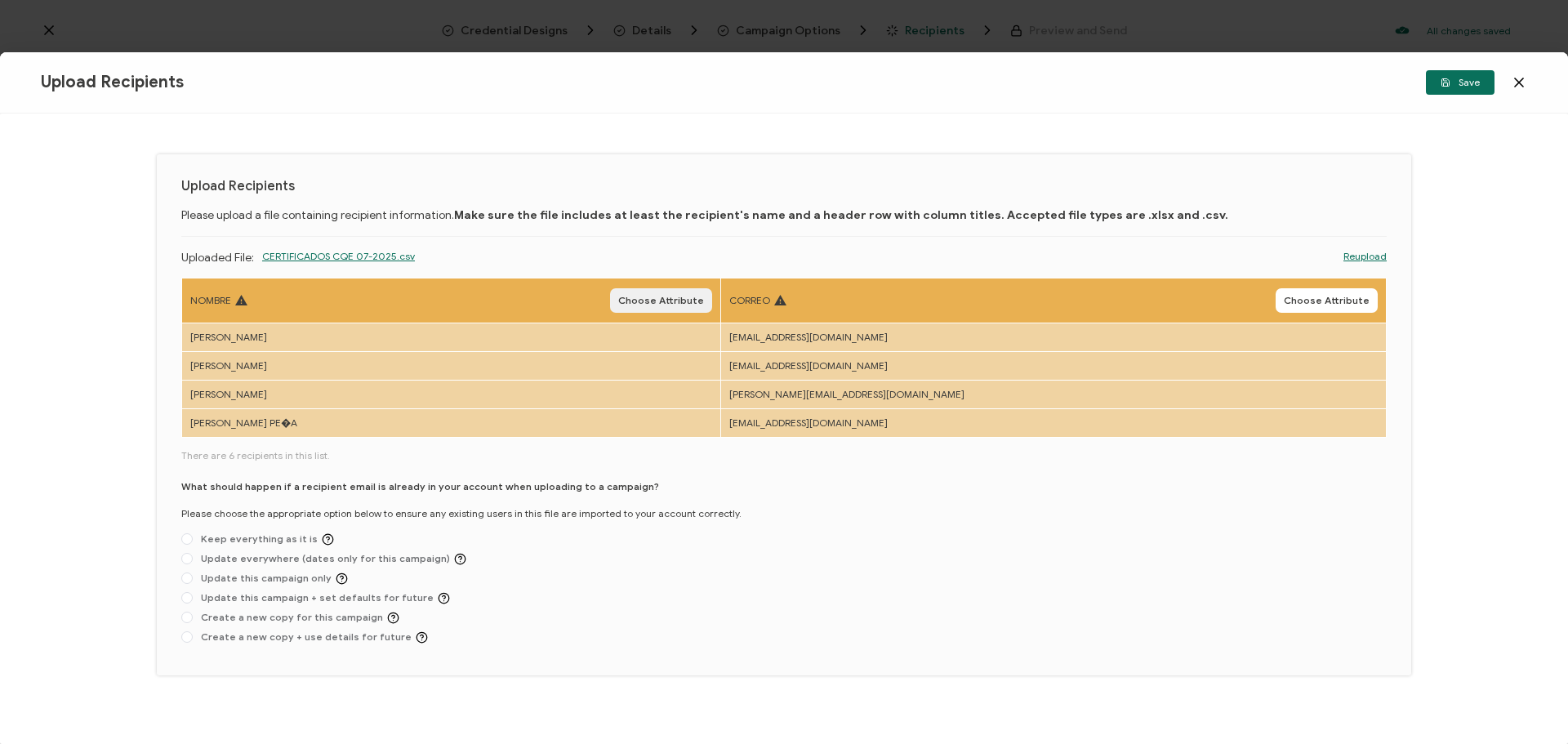
click at [712, 307] on button "Choose Attribute" at bounding box center [661, 300] width 103 height 24
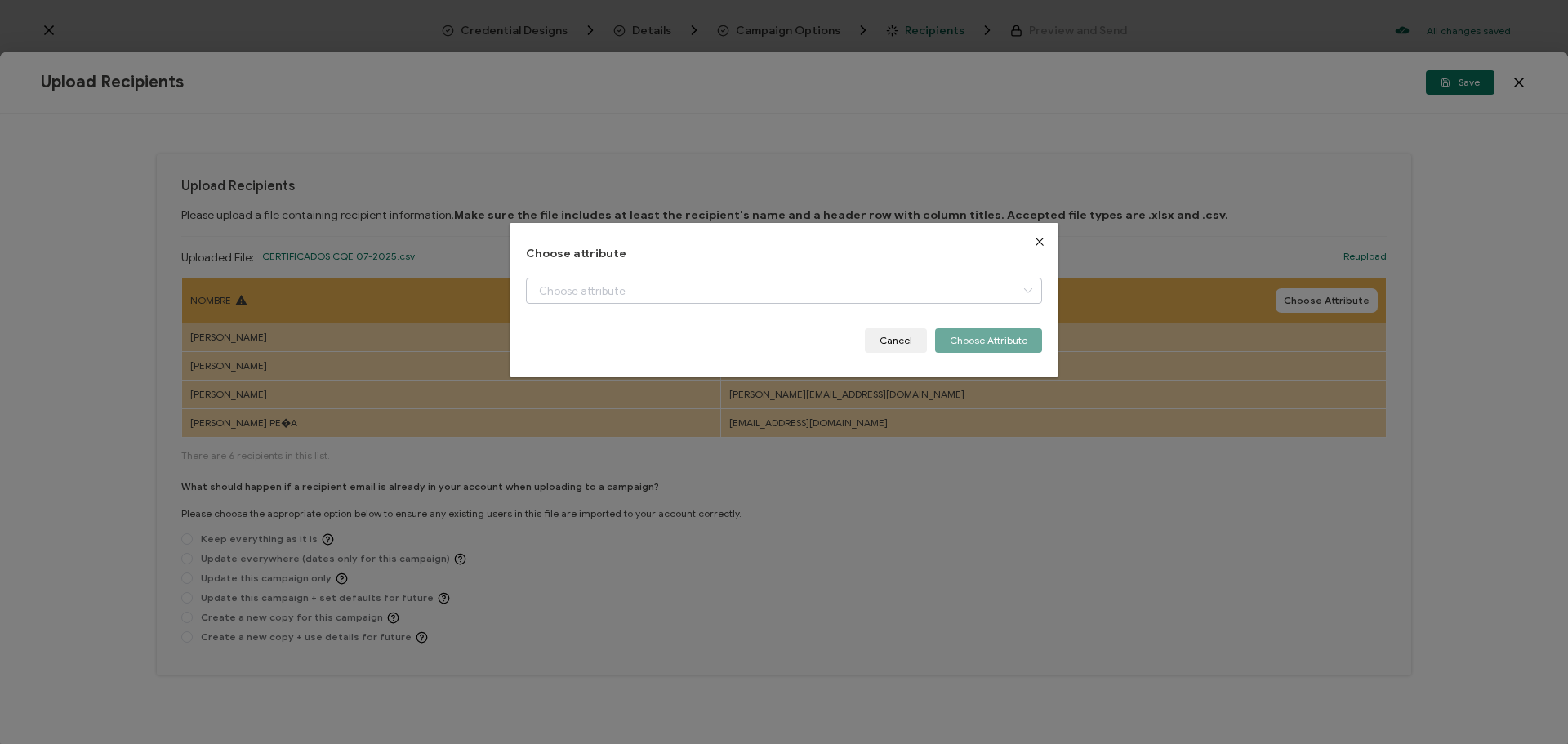
click at [1022, 289] on icon "dialog" at bounding box center [1028, 291] width 21 height 26
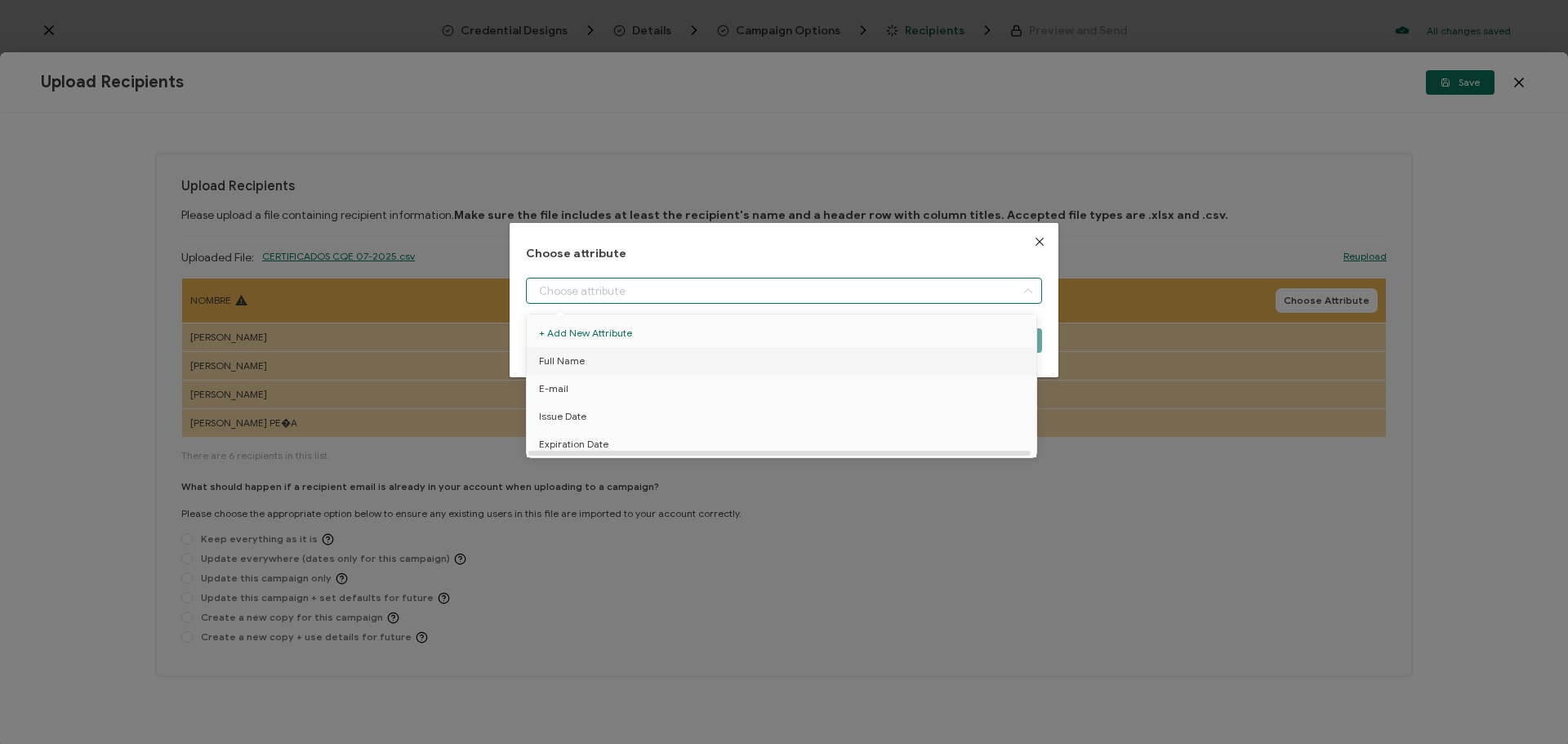
click at [571, 369] on span "Full Name" at bounding box center [562, 361] width 46 height 28
type input "Full Name"
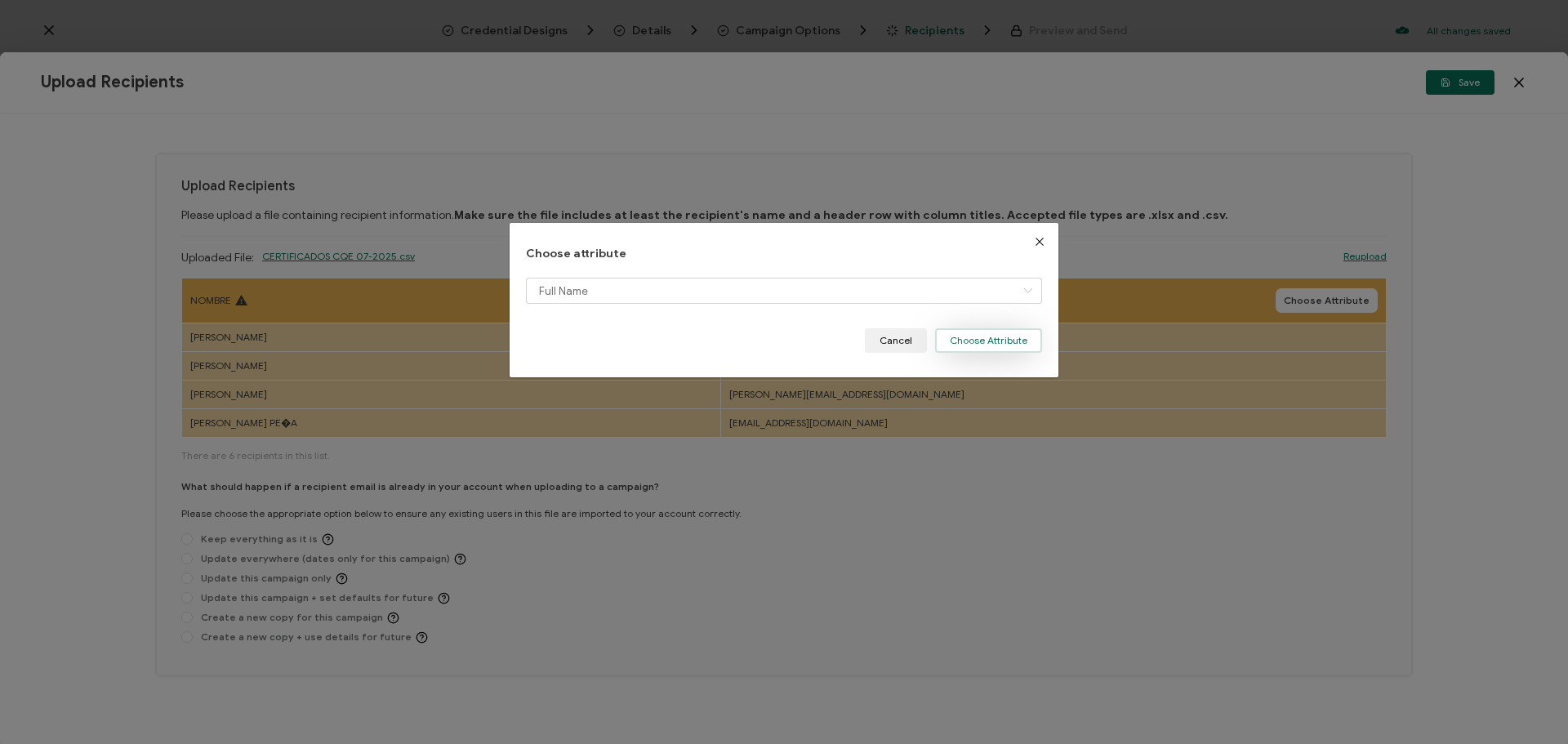
click at [987, 345] on button "Choose Attribute" at bounding box center [989, 340] width 107 height 24
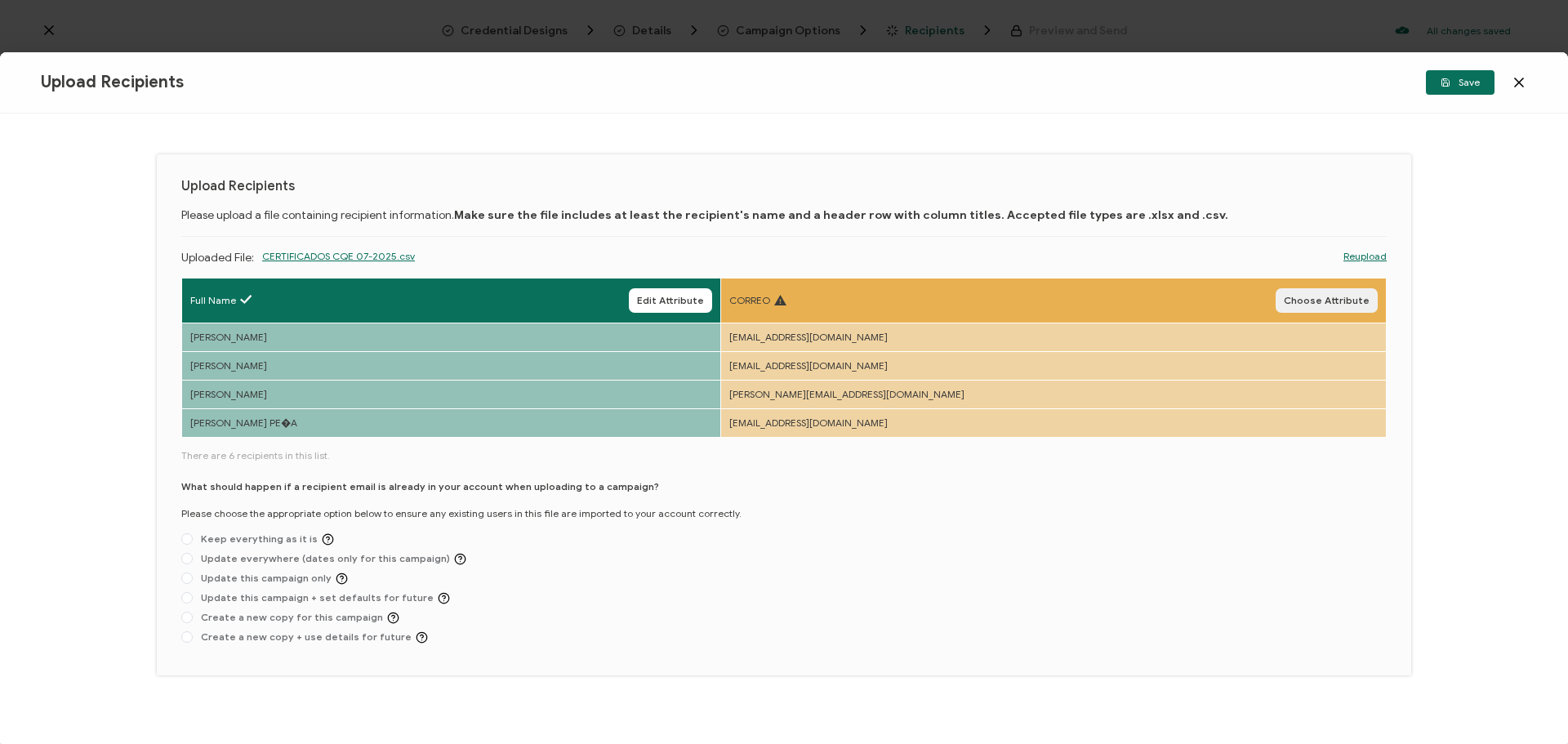
click at [1330, 301] on span "Choose Attribute" at bounding box center [1326, 300] width 86 height 9
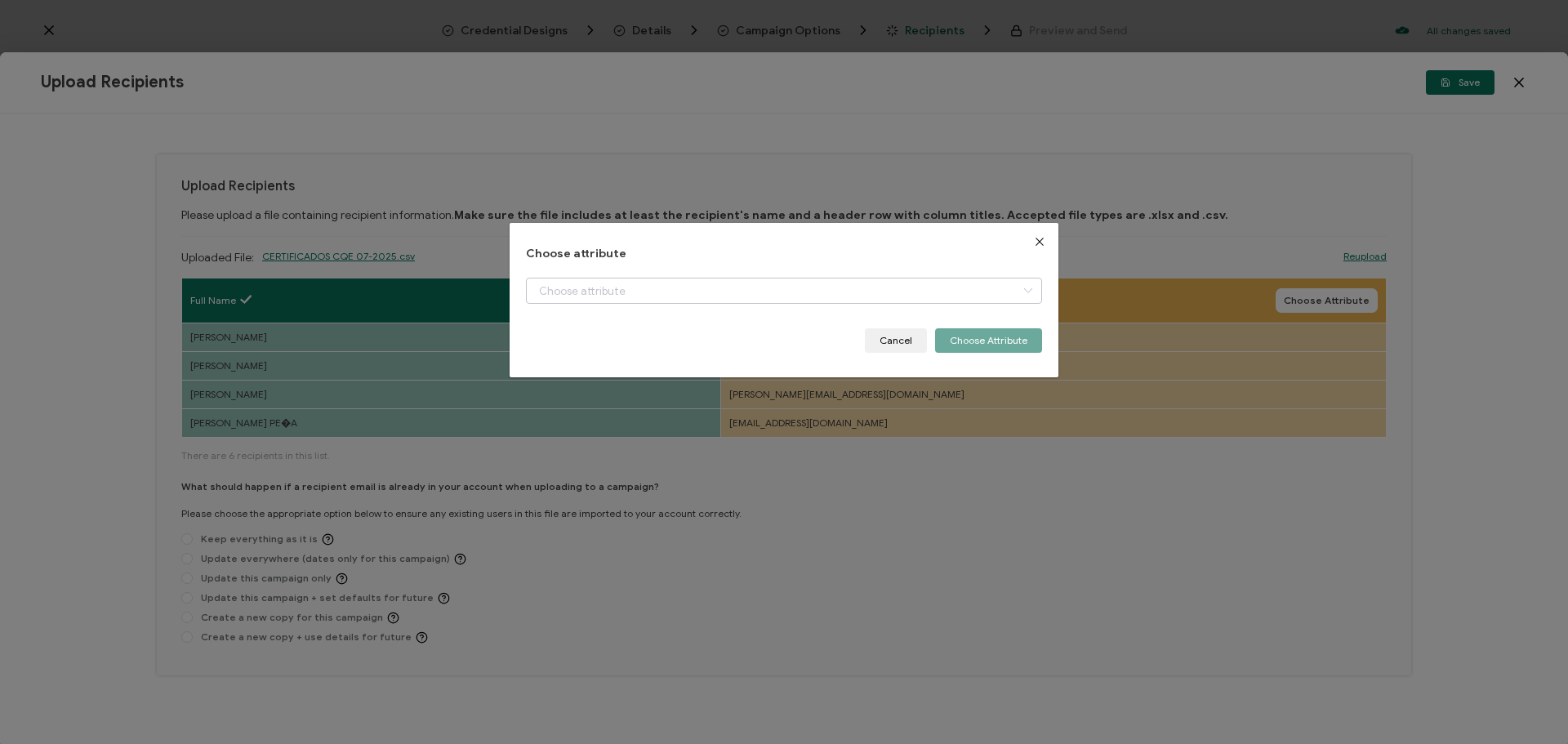
click at [1027, 294] on icon "dialog" at bounding box center [1028, 291] width 21 height 26
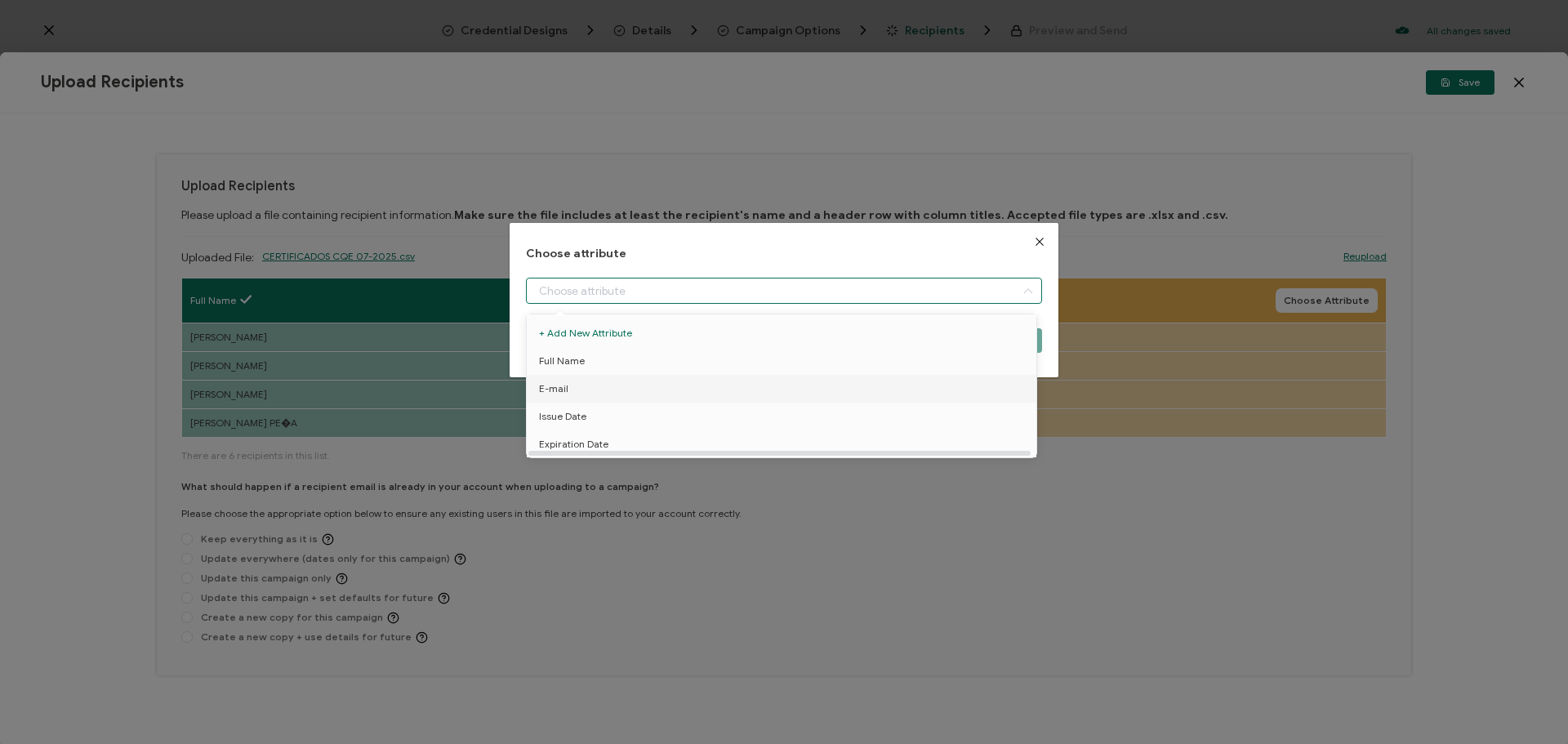
click at [573, 384] on li "E-mail" at bounding box center [784, 389] width 524 height 28
type input "E-mail"
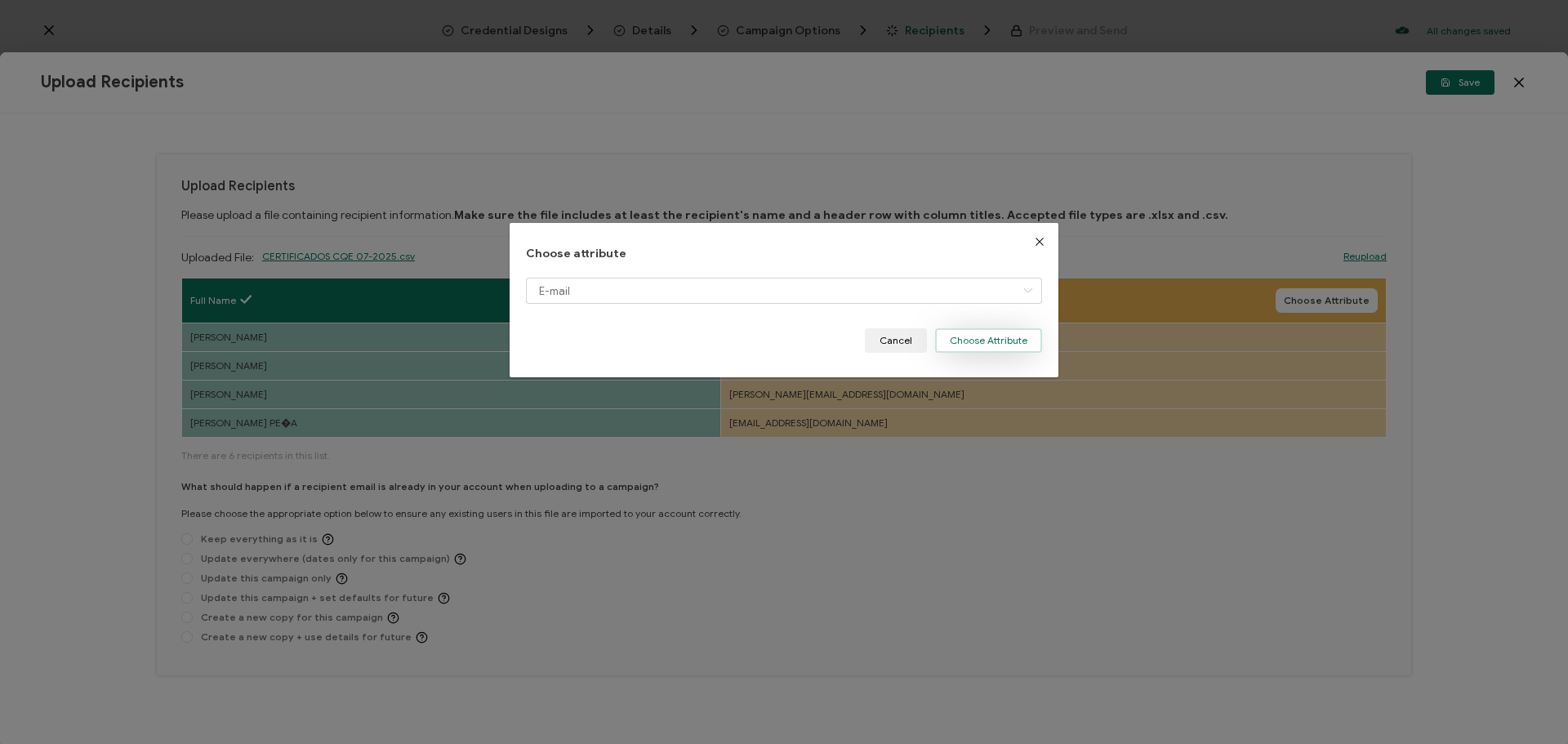
click at [979, 339] on button "Choose Attribute" at bounding box center [989, 340] width 107 height 24
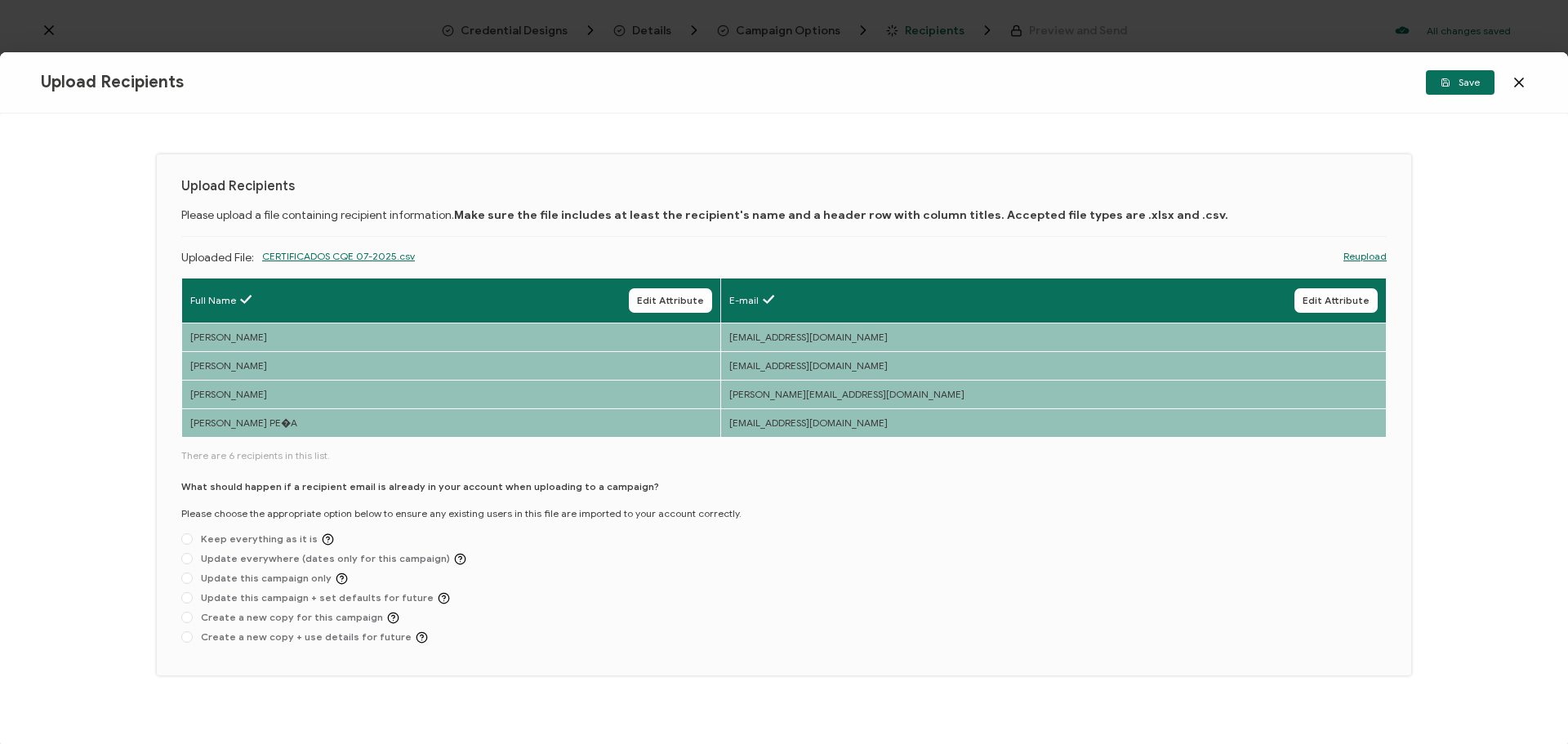
click at [310, 424] on td "[PERSON_NAME] PE�A" at bounding box center [451, 422] width 539 height 28
click at [188, 597] on span at bounding box center [187, 597] width 11 height 11
click at [188, 597] on input "Update this campaign + set defaults for future" at bounding box center [187, 598] width 11 height 13
radio input "true"
click at [1459, 85] on span "Save" at bounding box center [1461, 82] width 40 height 9
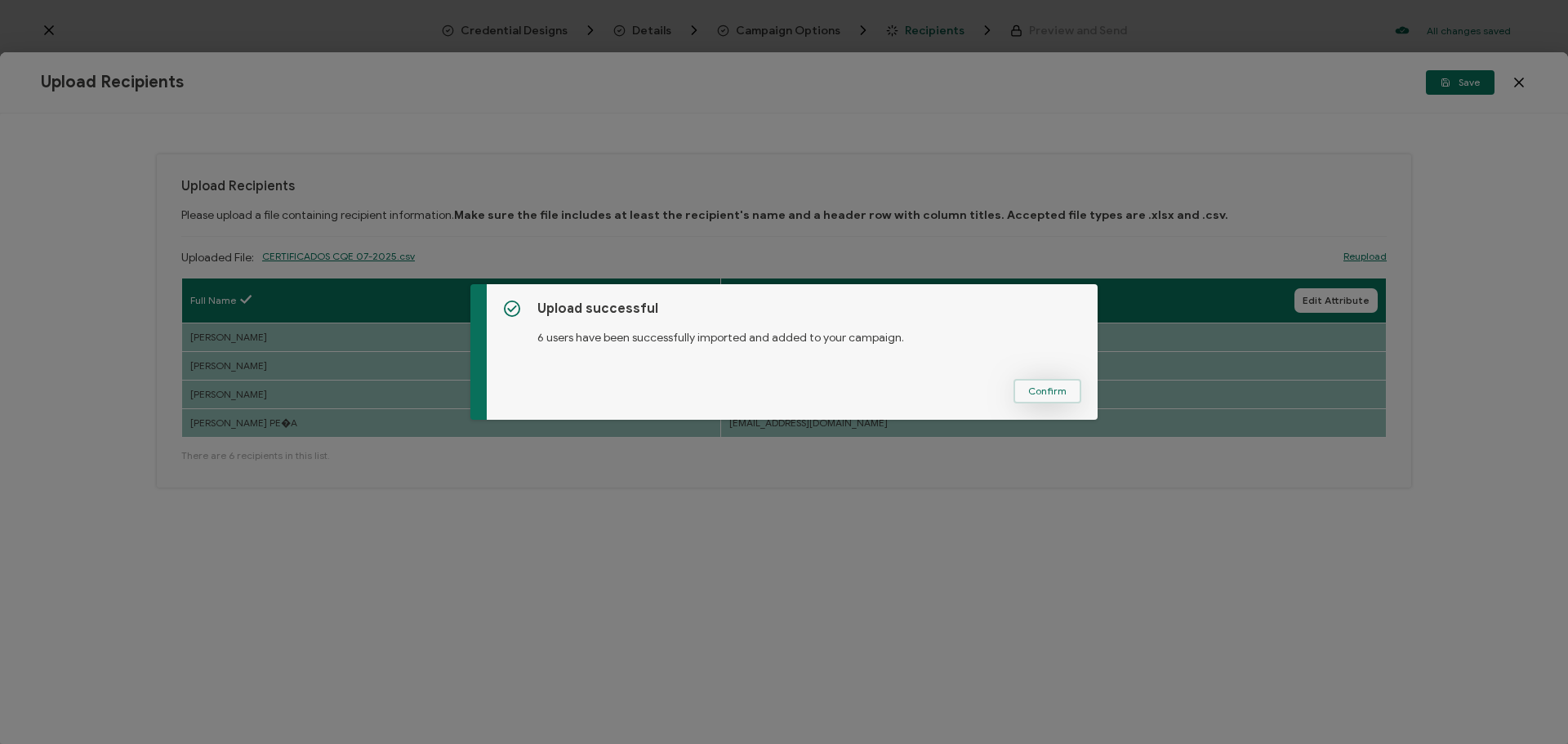
click at [1060, 389] on span "Confirm" at bounding box center [1047, 391] width 39 height 9
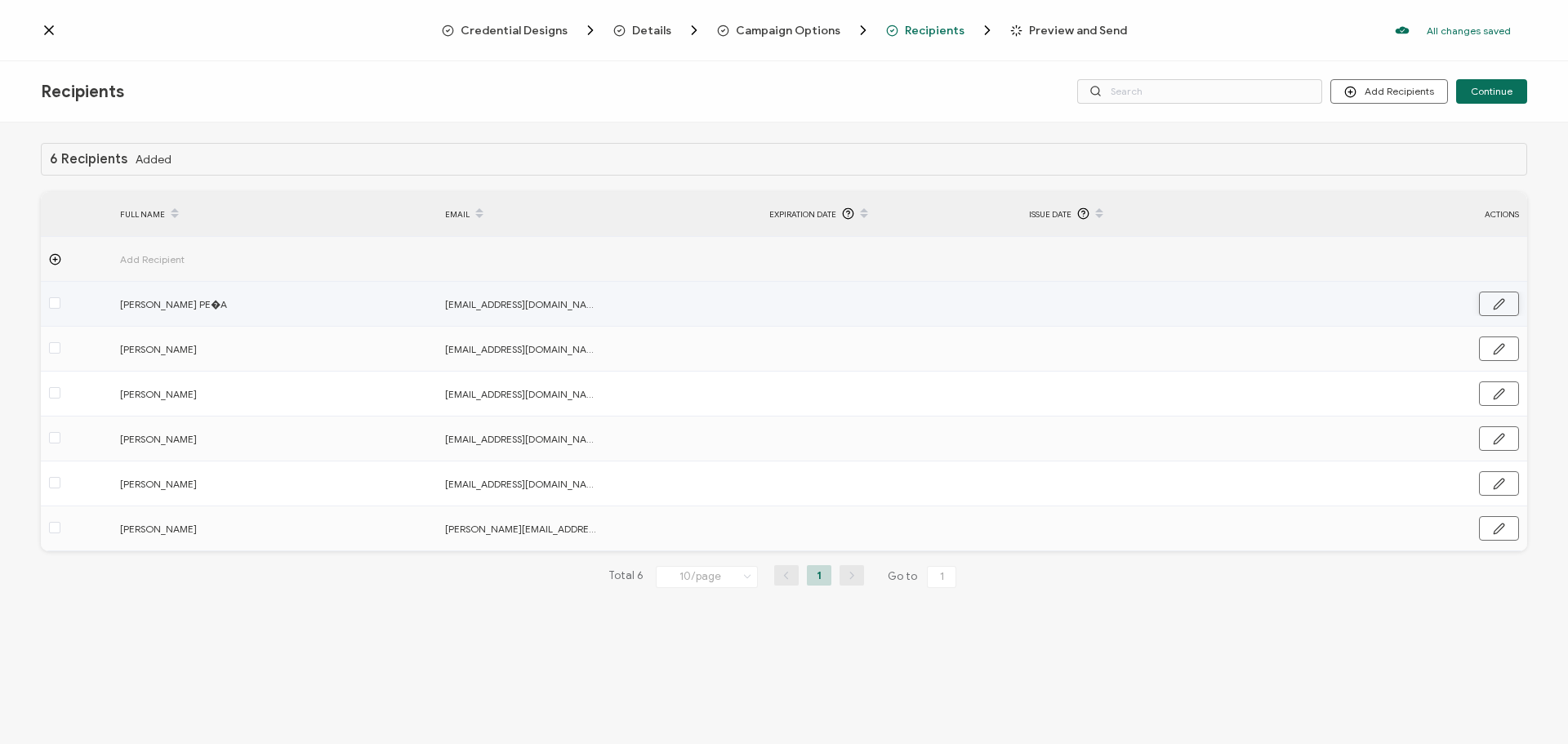
click at [1491, 298] on button "button" at bounding box center [1498, 304] width 40 height 24
click at [244, 304] on input "[PERSON_NAME] PE�A" at bounding box center [192, 305] width 143 height 26
type input "[PERSON_NAME] PE�"
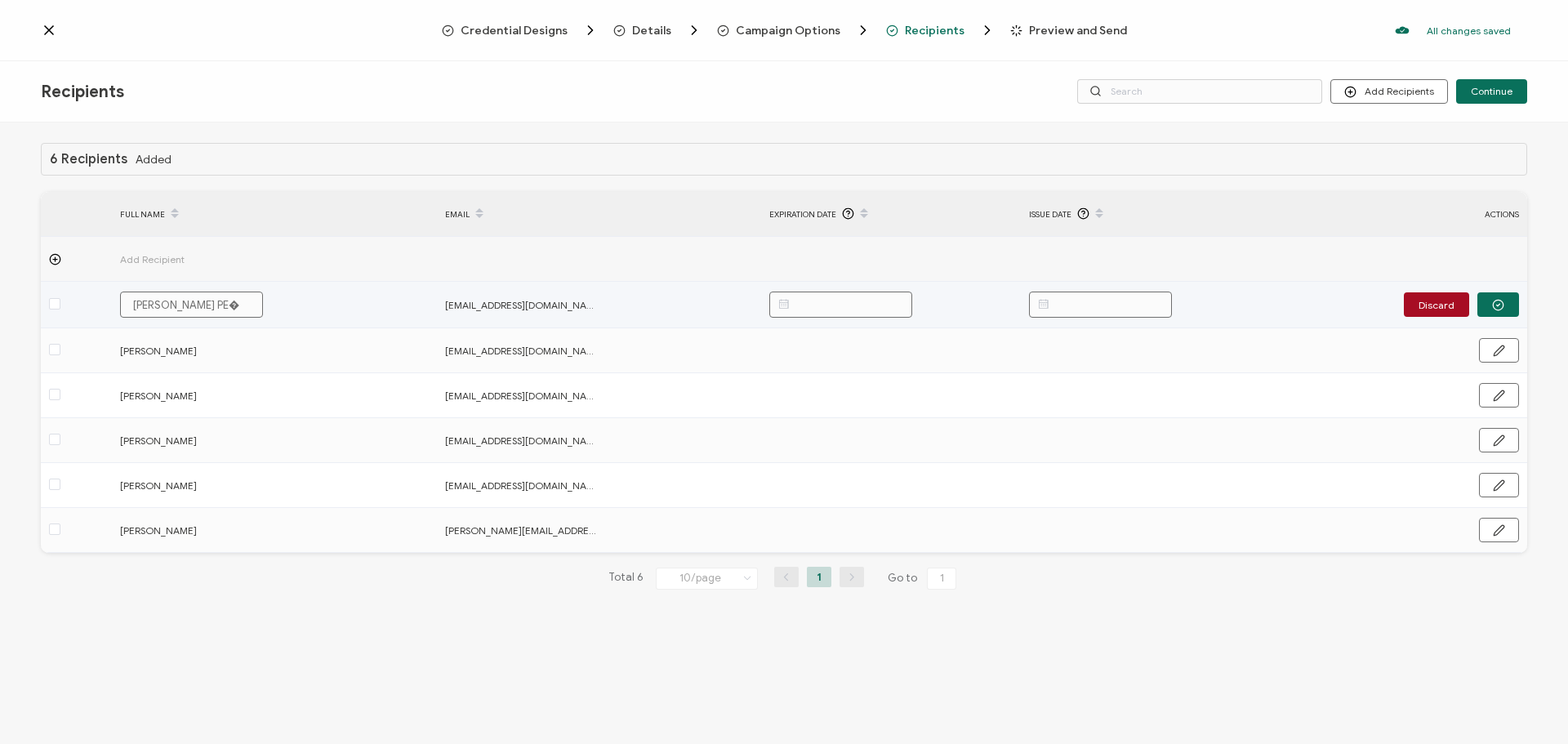
type input "[PERSON_NAME] PE"
type input "[PERSON_NAME]"
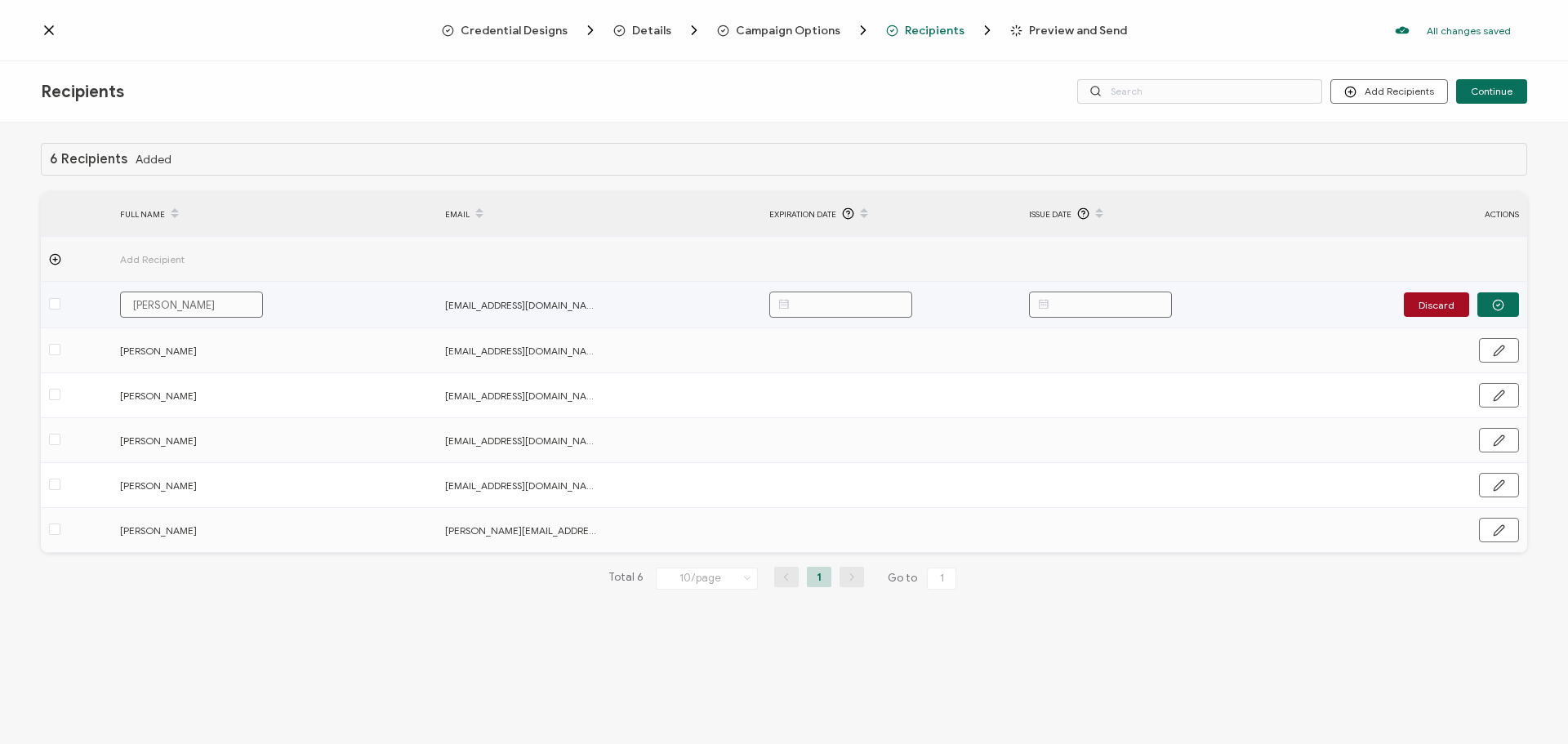
scroll to position [0, 10]
type input "[PERSON_NAME]"
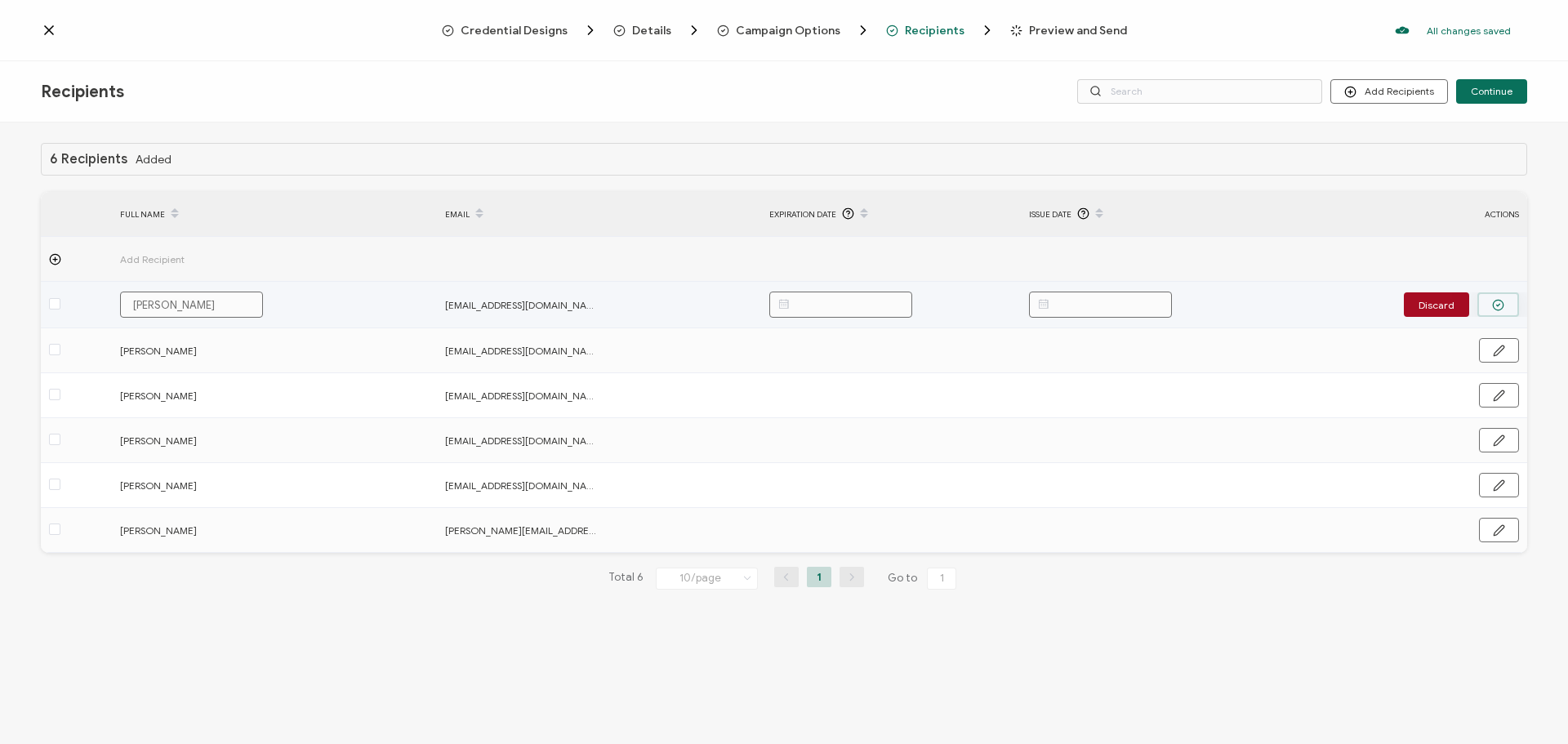
scroll to position [0, 0]
click at [1515, 304] on button "button" at bounding box center [1498, 305] width 41 height 24
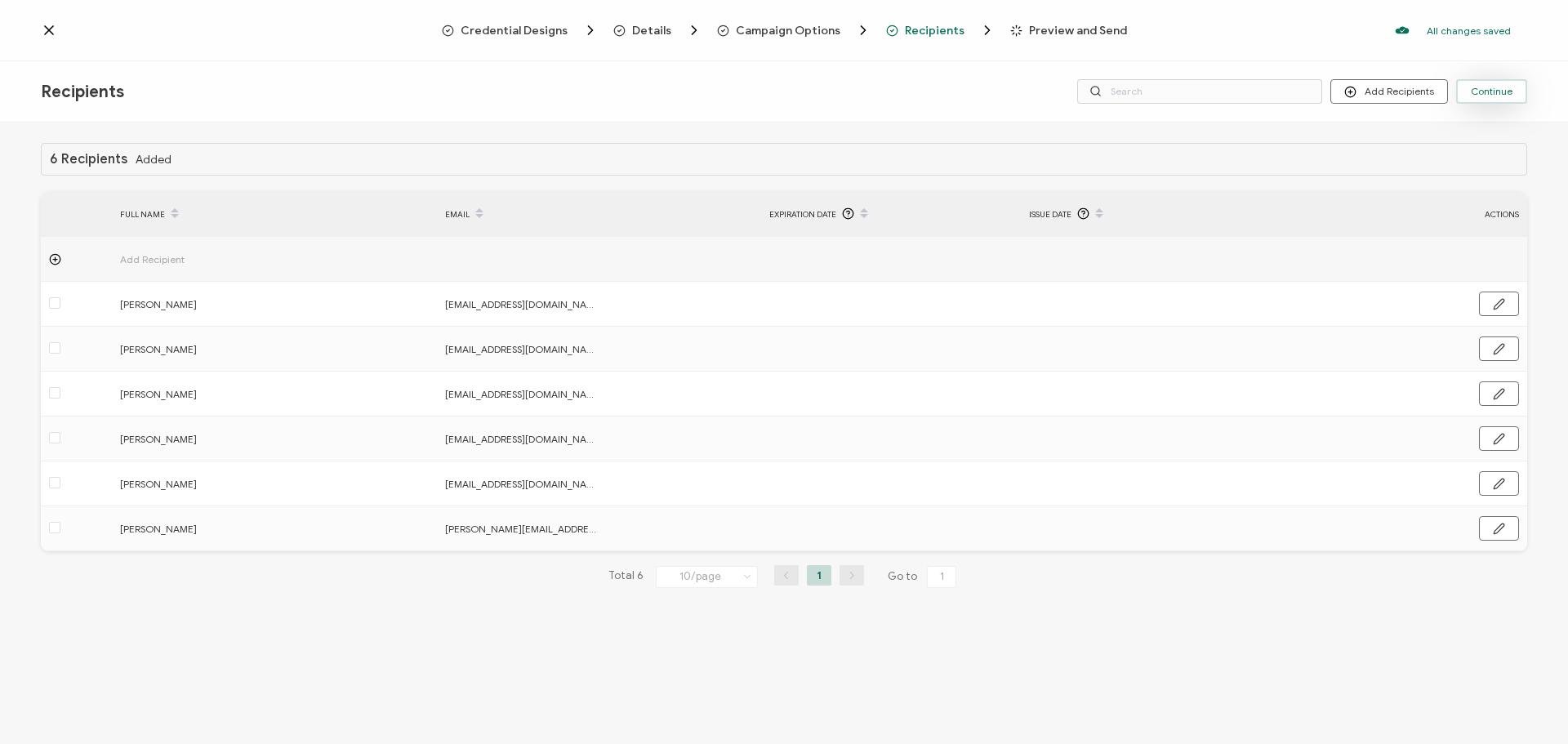
click at [1495, 93] on span "Continue" at bounding box center [1492, 91] width 41 height 9
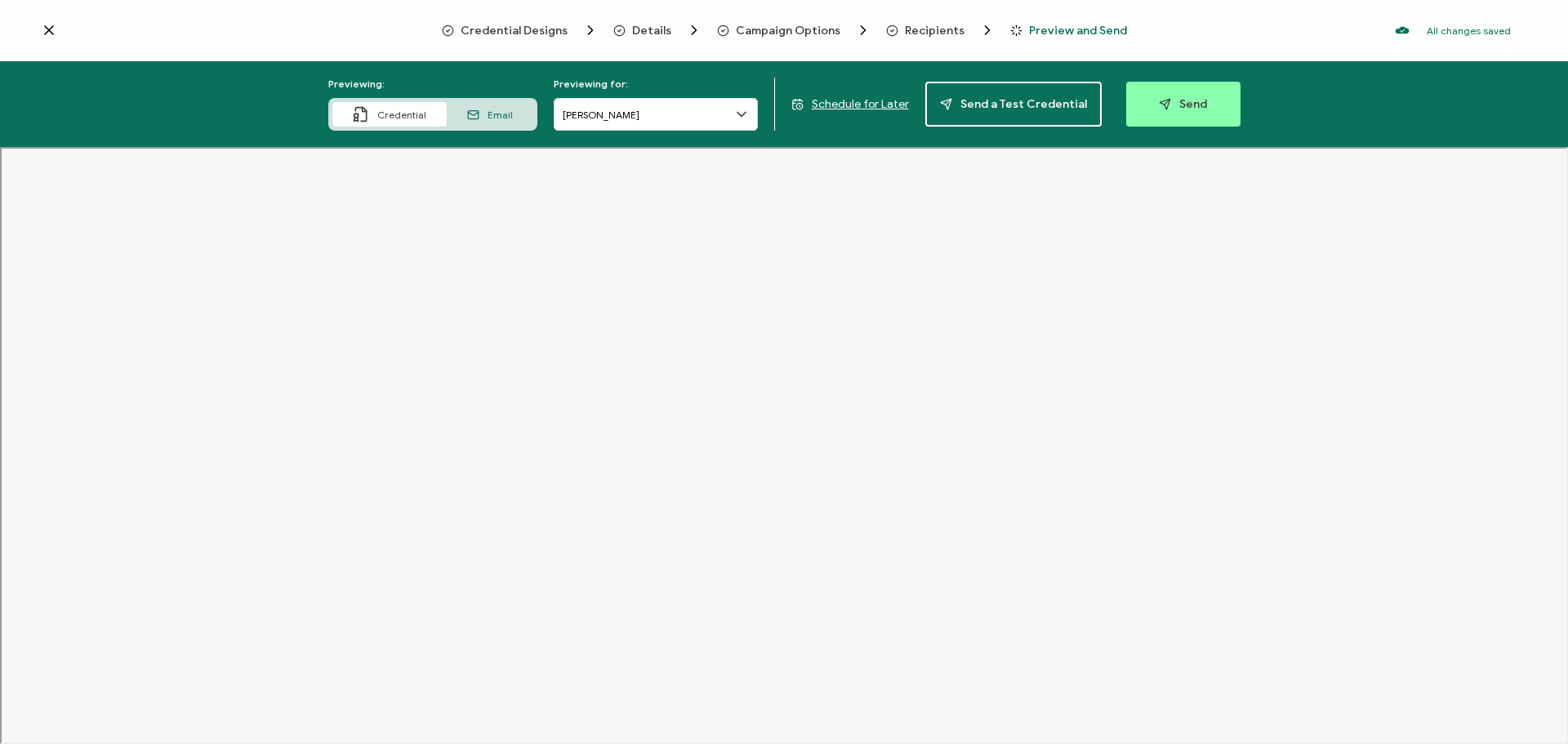
click at [746, 113] on icon at bounding box center [741, 115] width 8 height 4
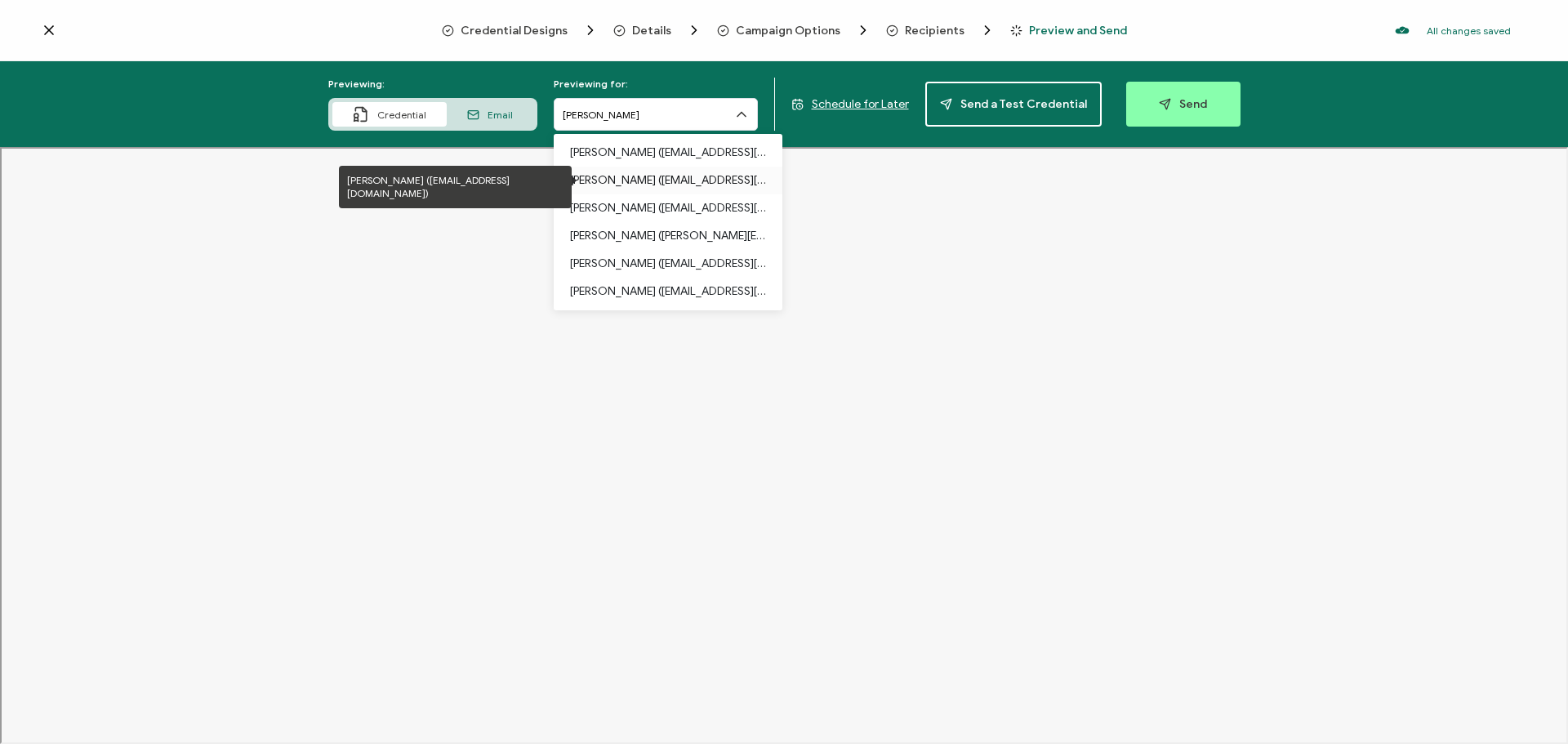
click at [636, 181] on p "[PERSON_NAME] ([EMAIL_ADDRESS][DOMAIN_NAME])" at bounding box center [668, 181] width 196 height 28
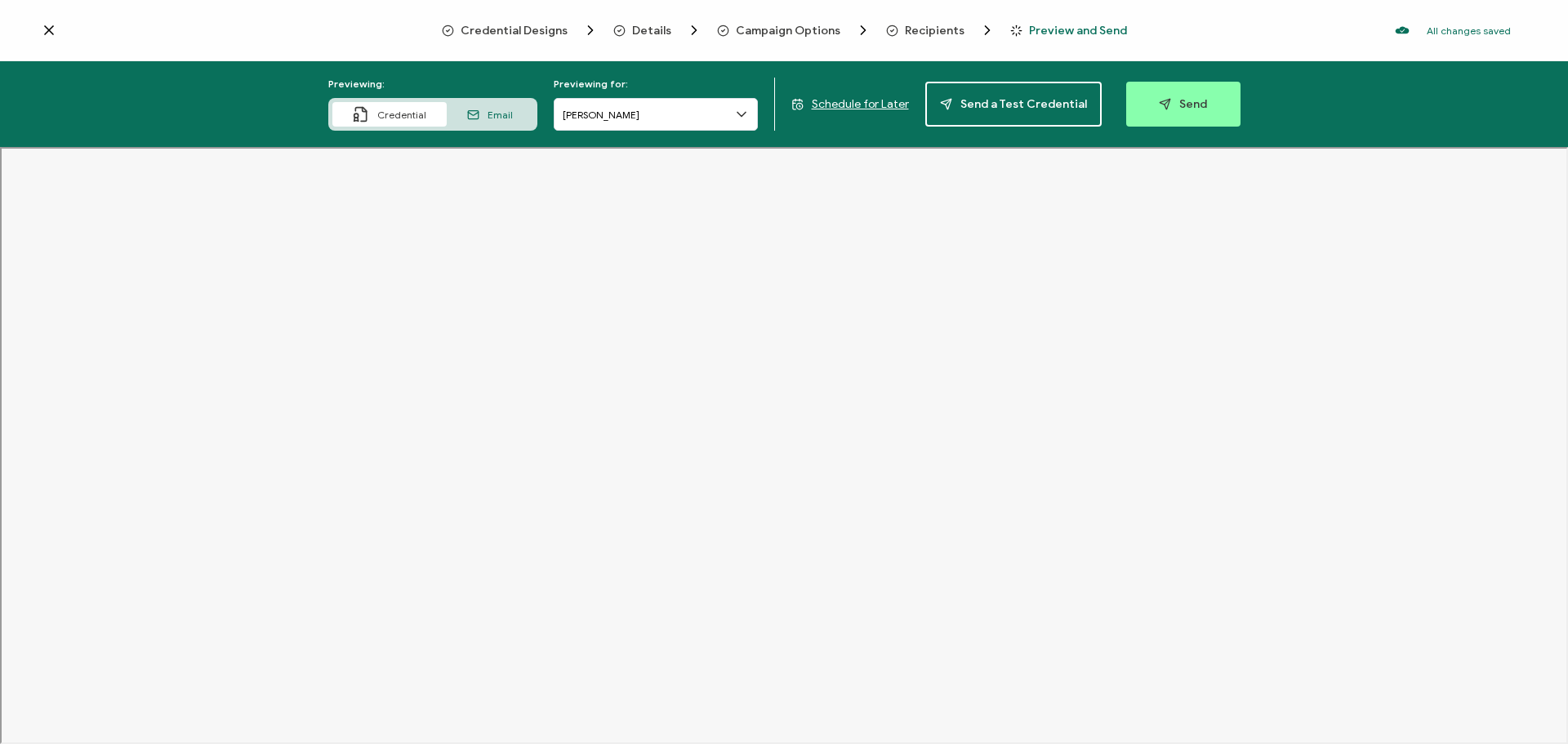
click at [744, 117] on icon at bounding box center [741, 115] width 8 height 4
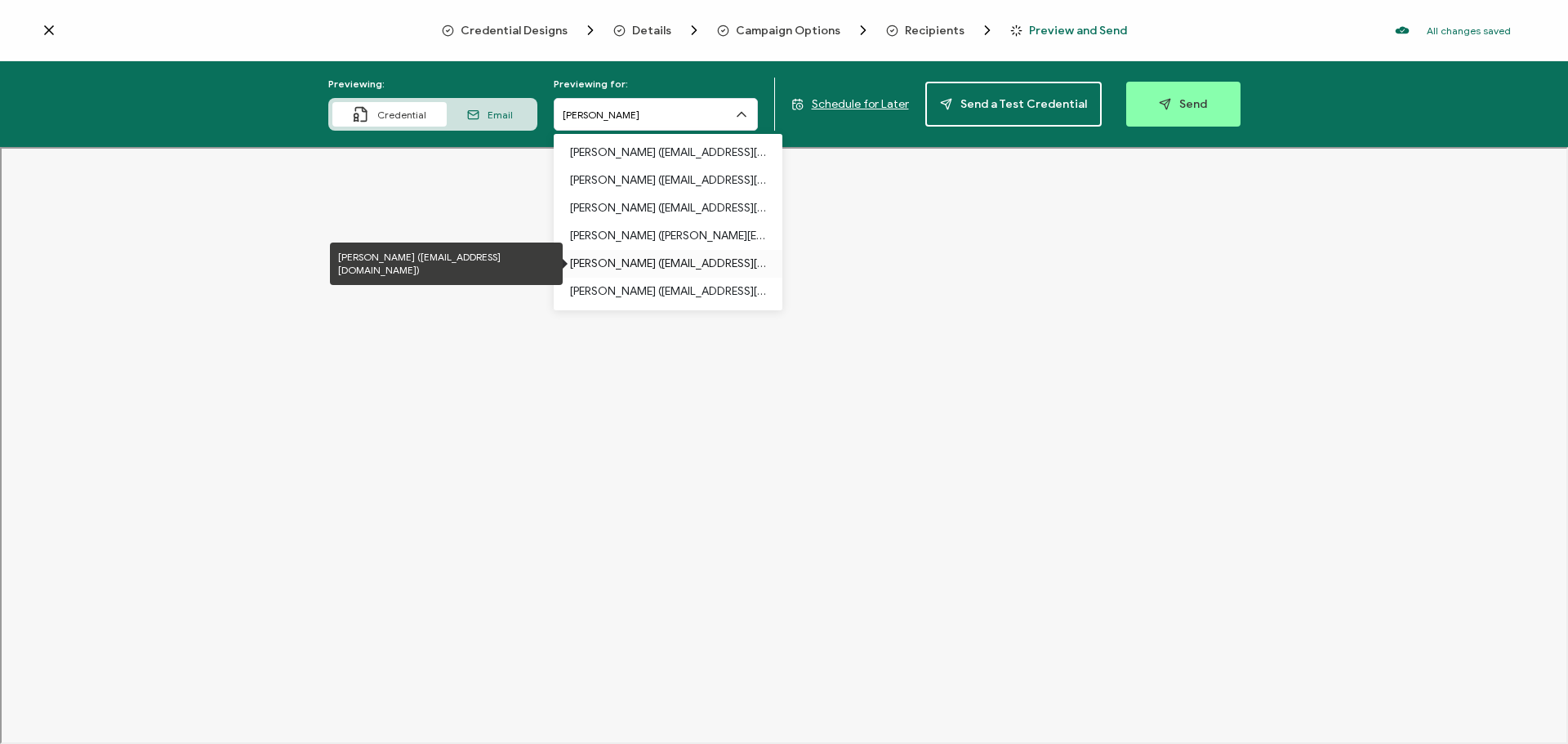
click at [638, 268] on p "[PERSON_NAME] ([EMAIL_ADDRESS][DOMAIN_NAME])" at bounding box center [668, 264] width 196 height 28
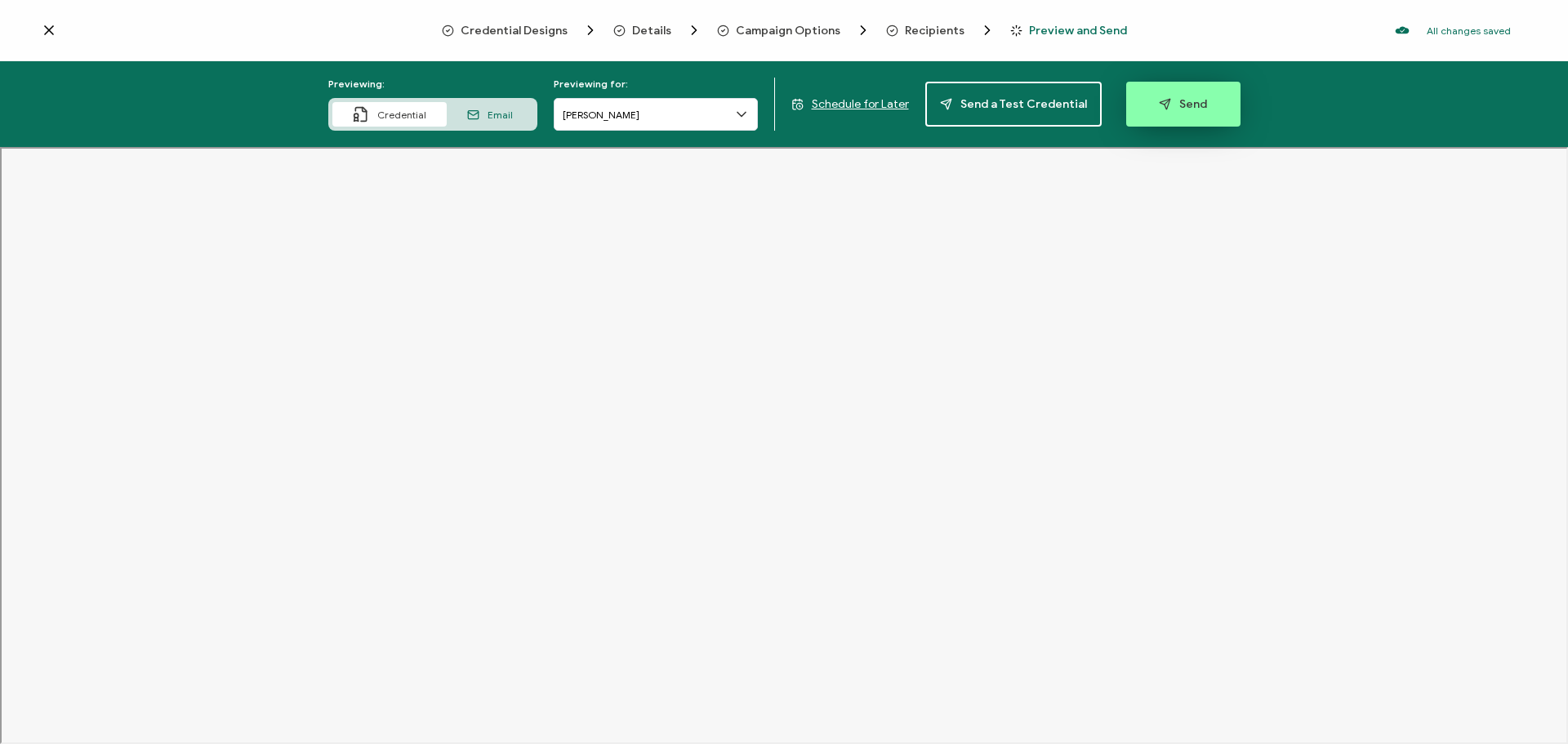
click at [1181, 100] on span "Send" at bounding box center [1182, 103] width 48 height 12
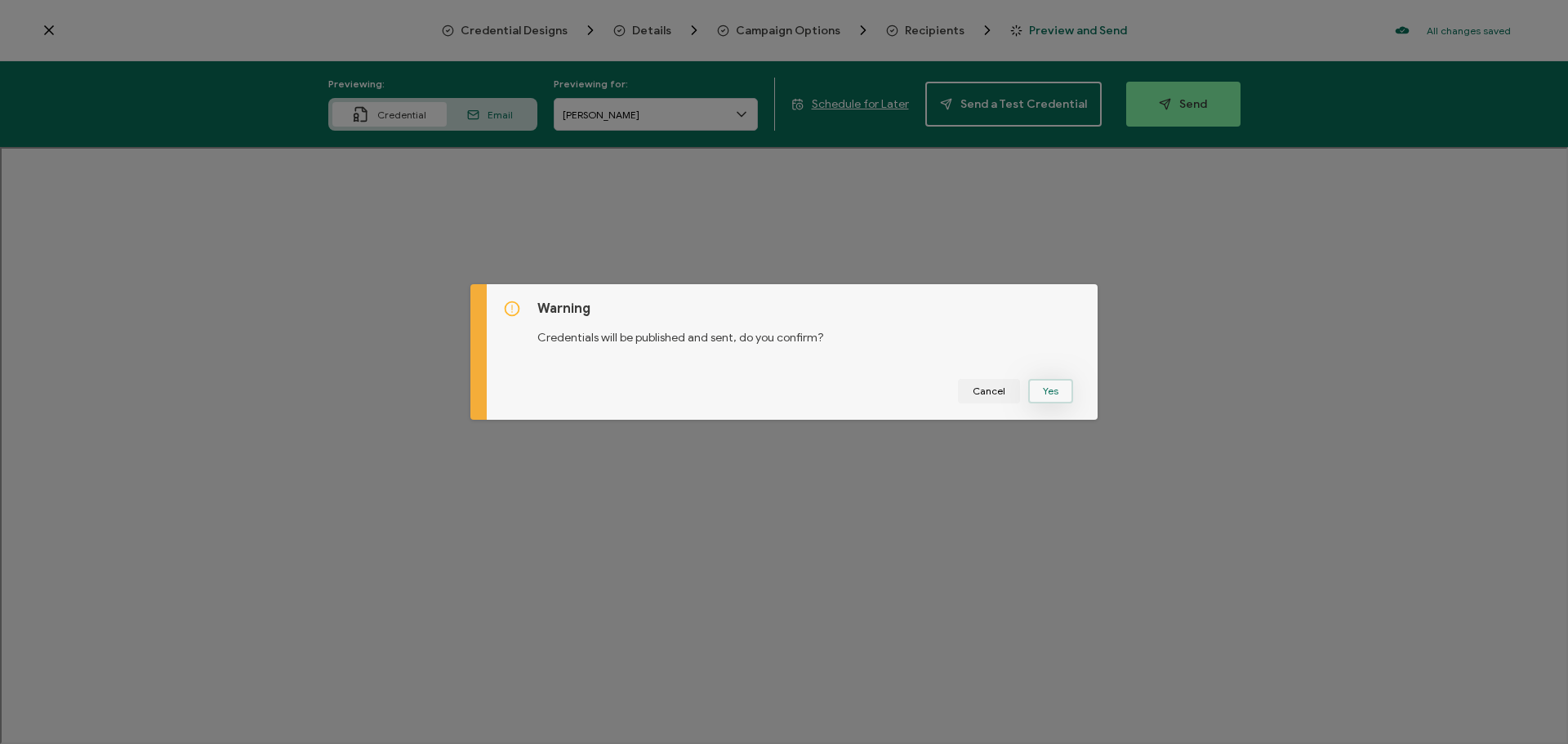
click at [1037, 389] on button "Yes" at bounding box center [1051, 391] width 45 height 24
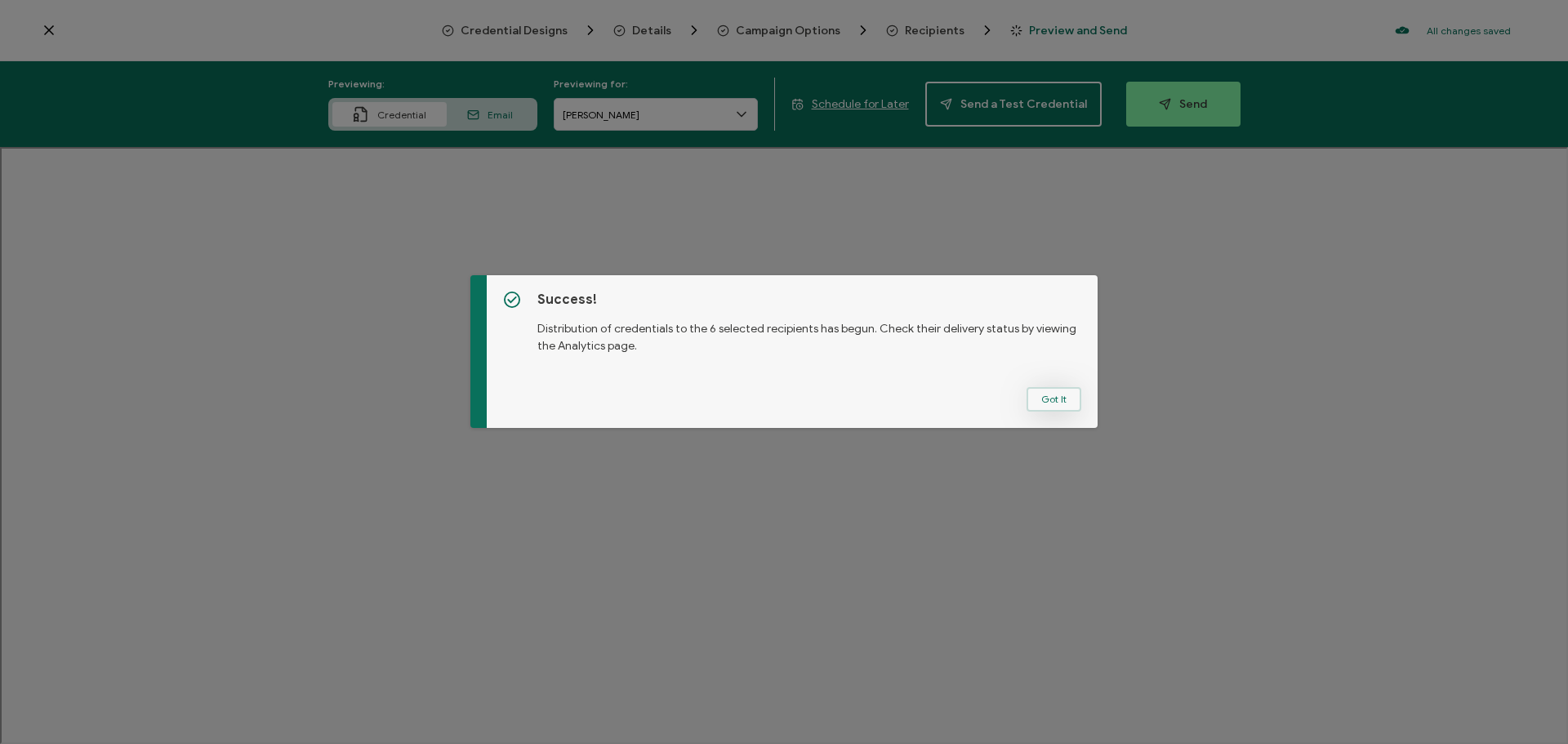
click at [1035, 398] on button "Got It" at bounding box center [1053, 400] width 55 height 24
